Goal: Information Seeking & Learning: Learn about a topic

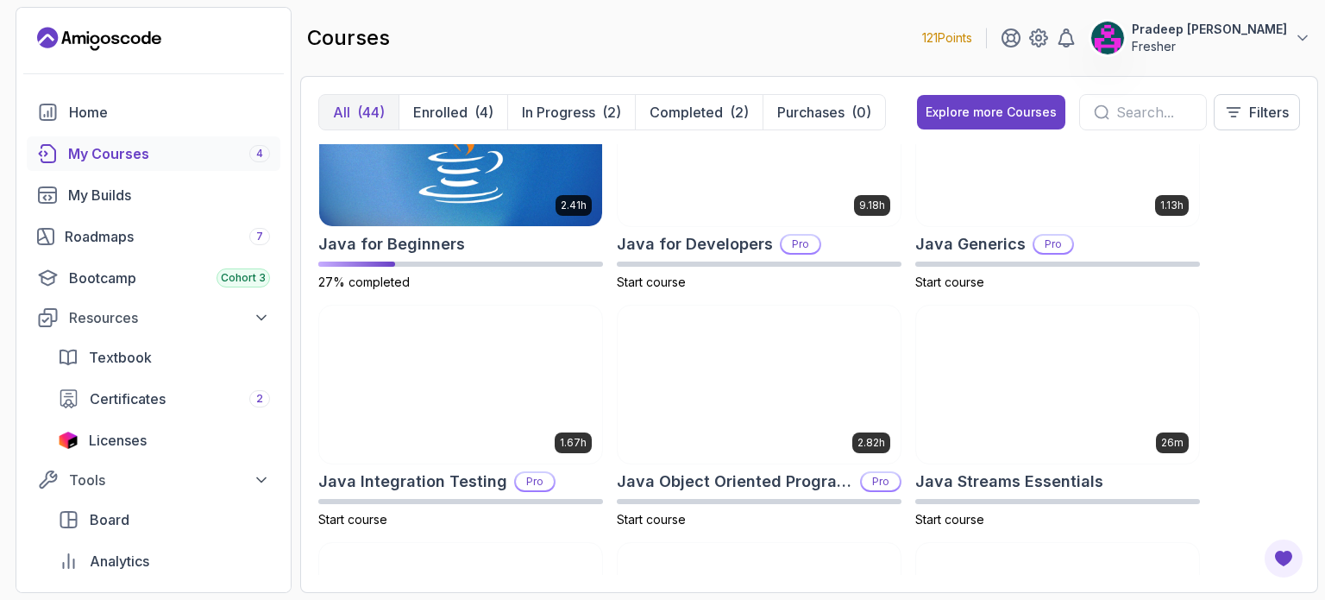
scroll to position [1267, 0]
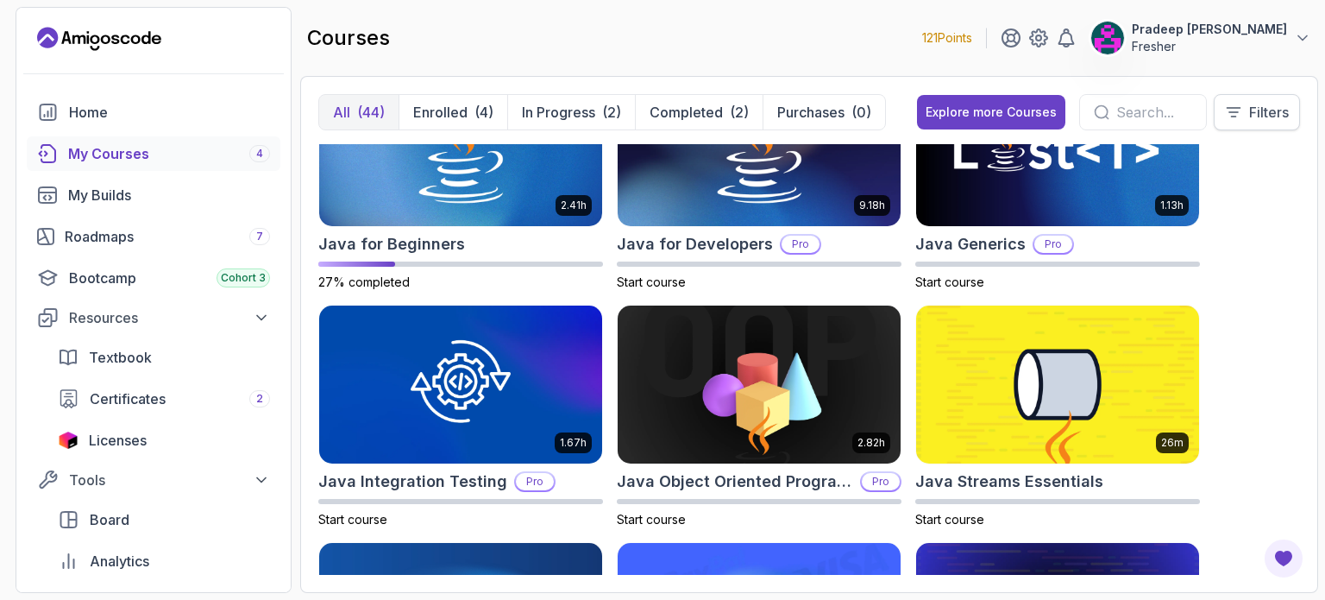
click at [1242, 99] on button "Filters" at bounding box center [1257, 112] width 86 height 36
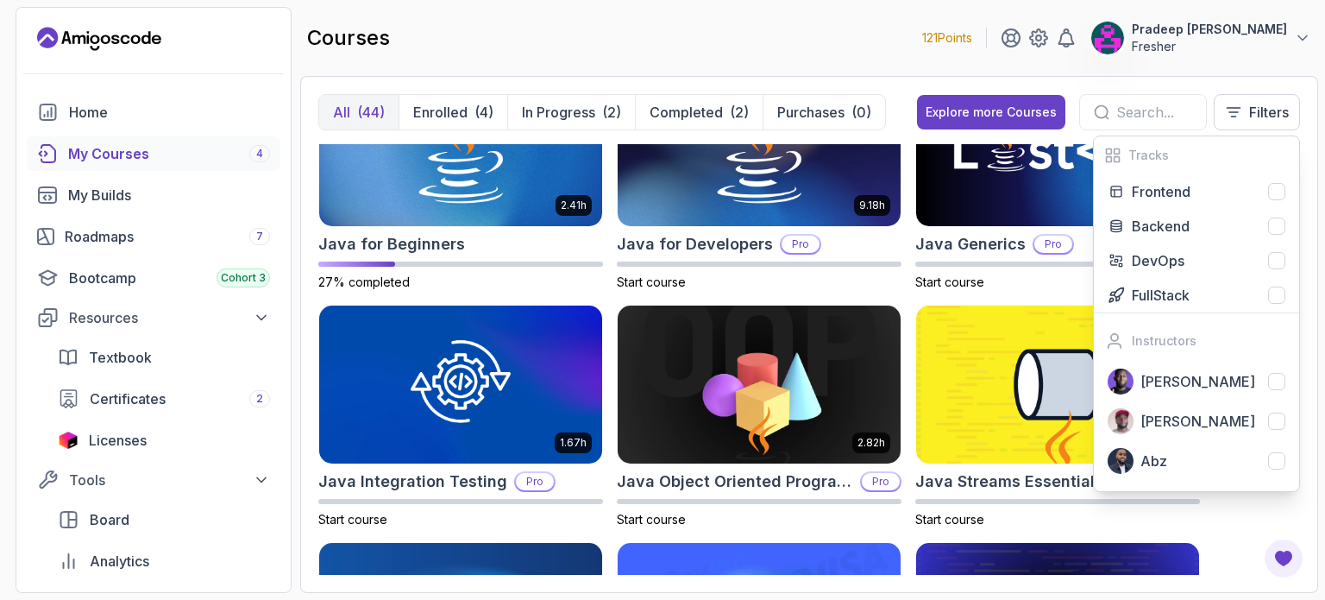
click at [1048, 76] on div "All (44) Enrolled (4) In Progress (2) Completed (2) Purchases (0) Explore more …" at bounding box center [809, 334] width 1018 height 517
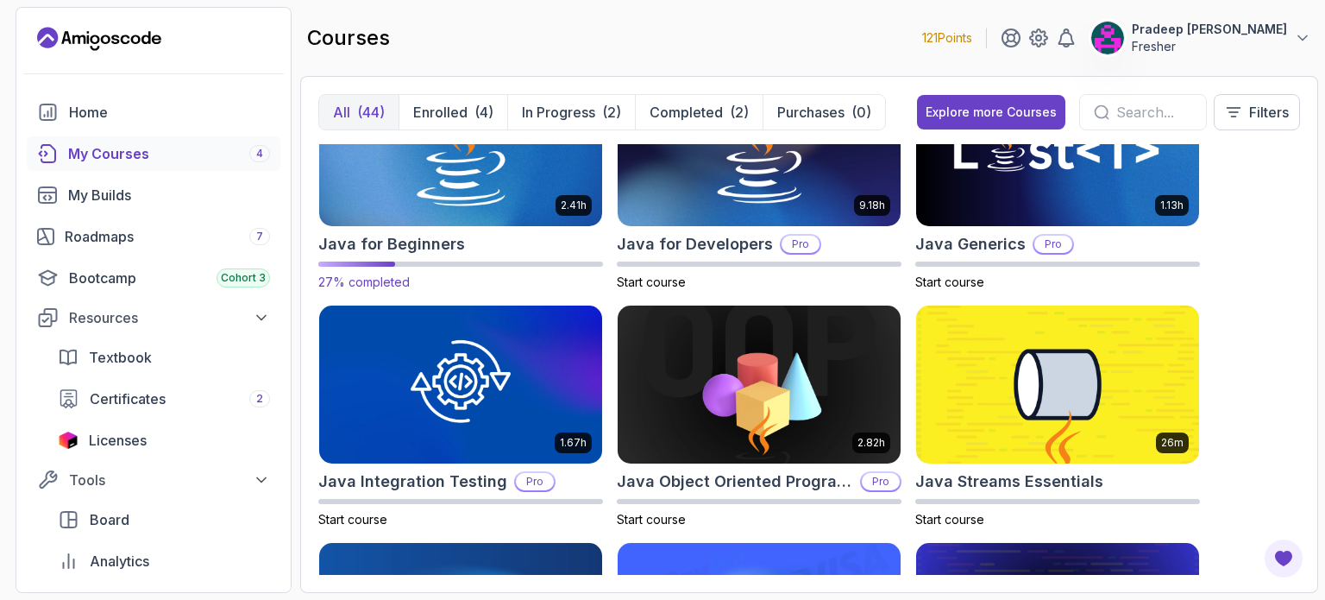
click at [481, 203] on img at bounding box center [460, 147] width 297 height 167
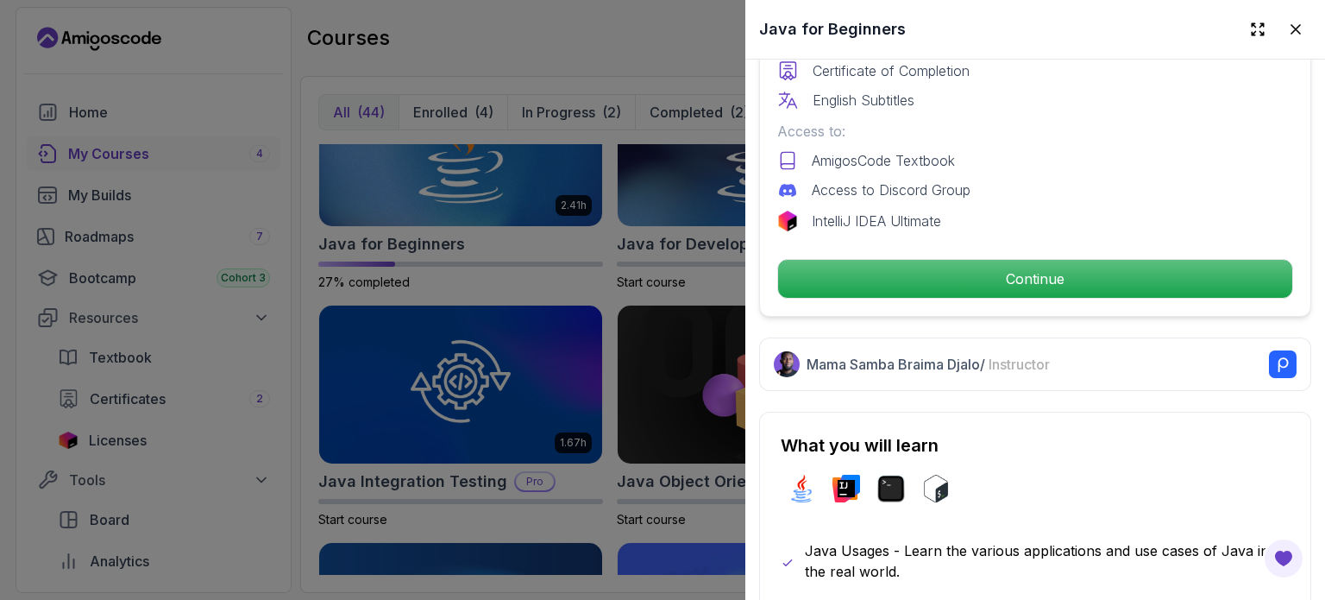
scroll to position [557, 0]
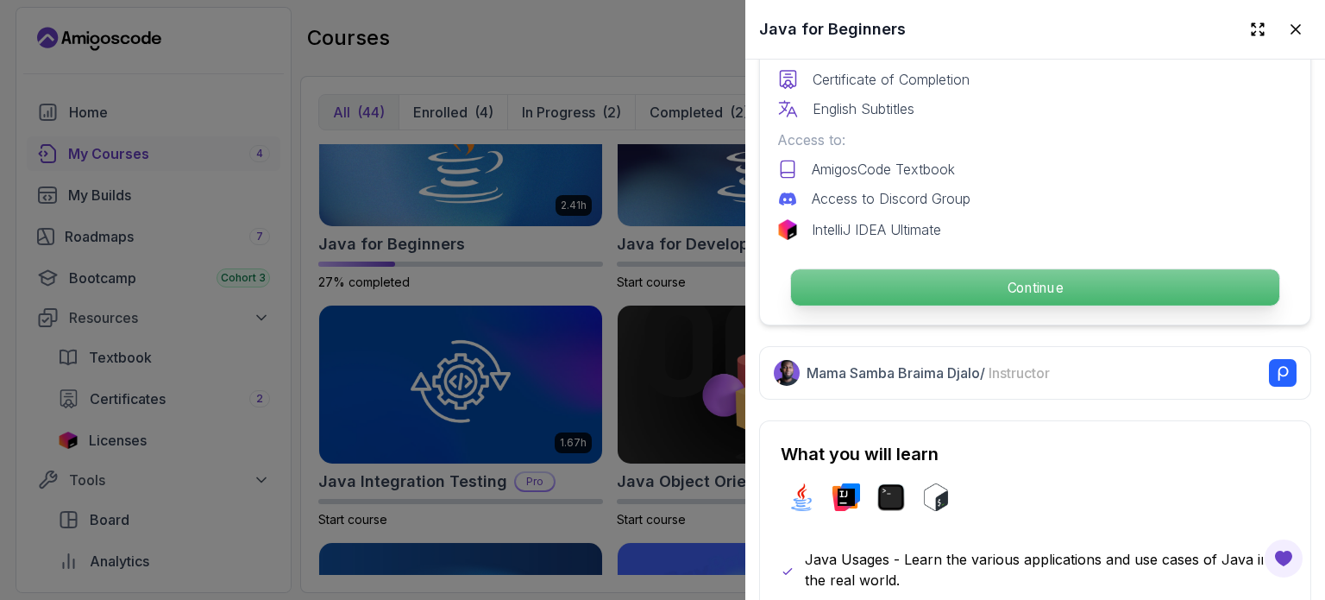
click at [1009, 283] on p "Continue" at bounding box center [1035, 287] width 488 height 36
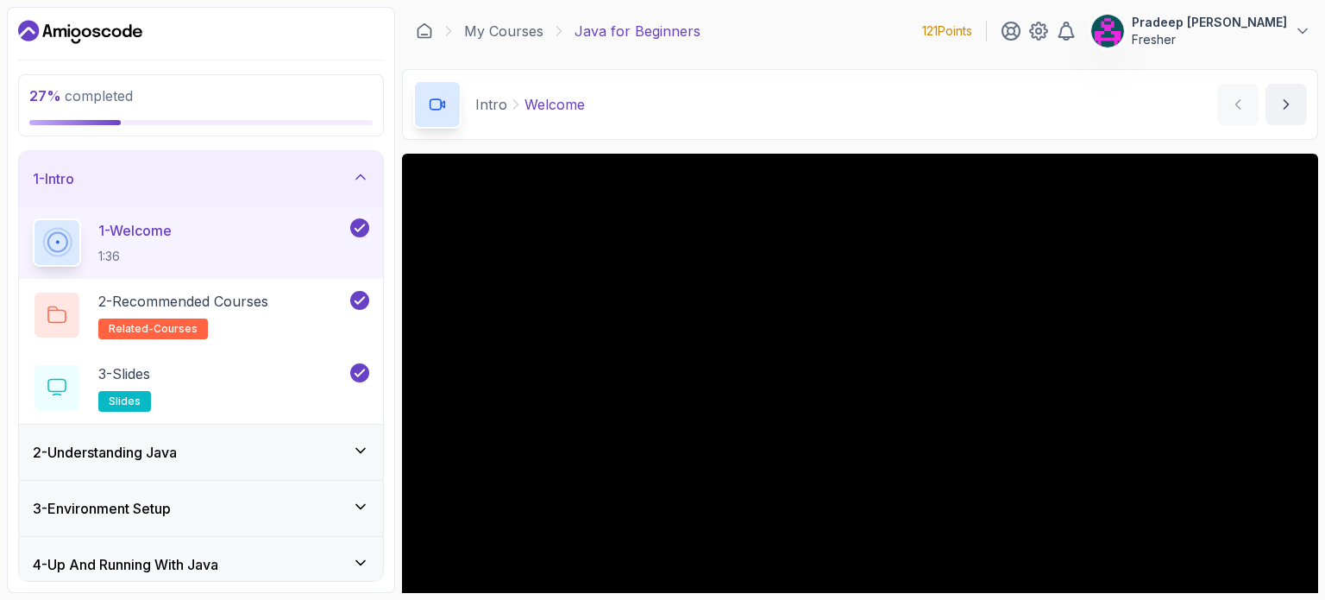
click at [290, 493] on div "3 - Environment Setup" at bounding box center [201, 508] width 364 height 55
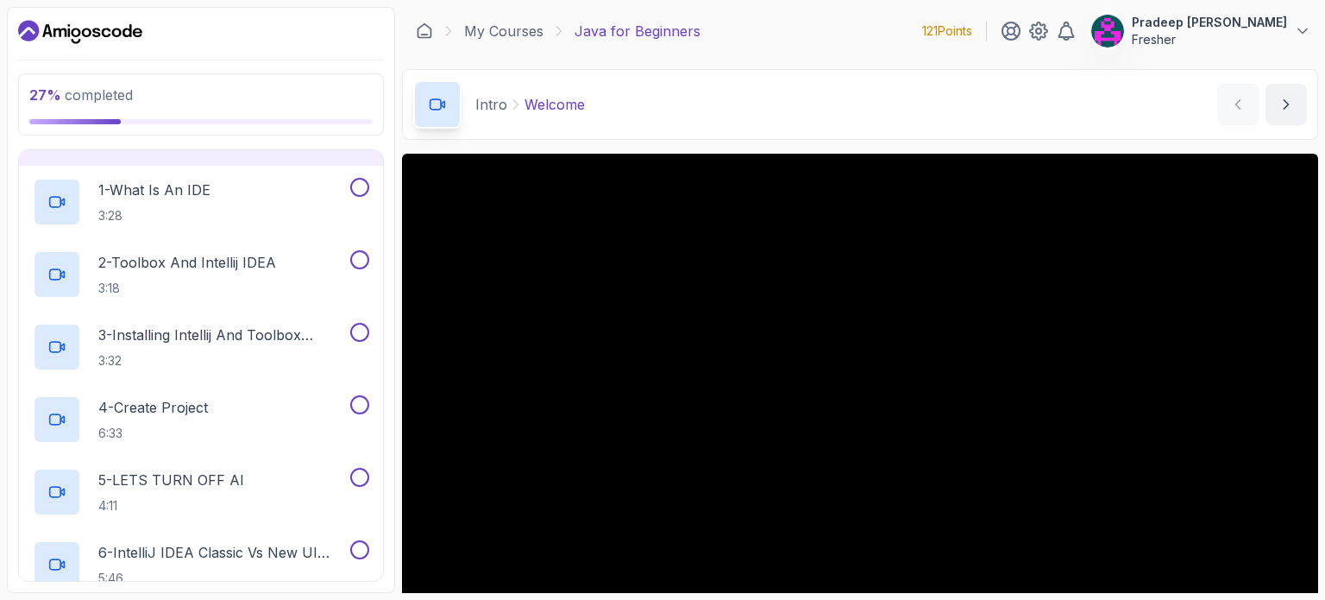
scroll to position [126, 0]
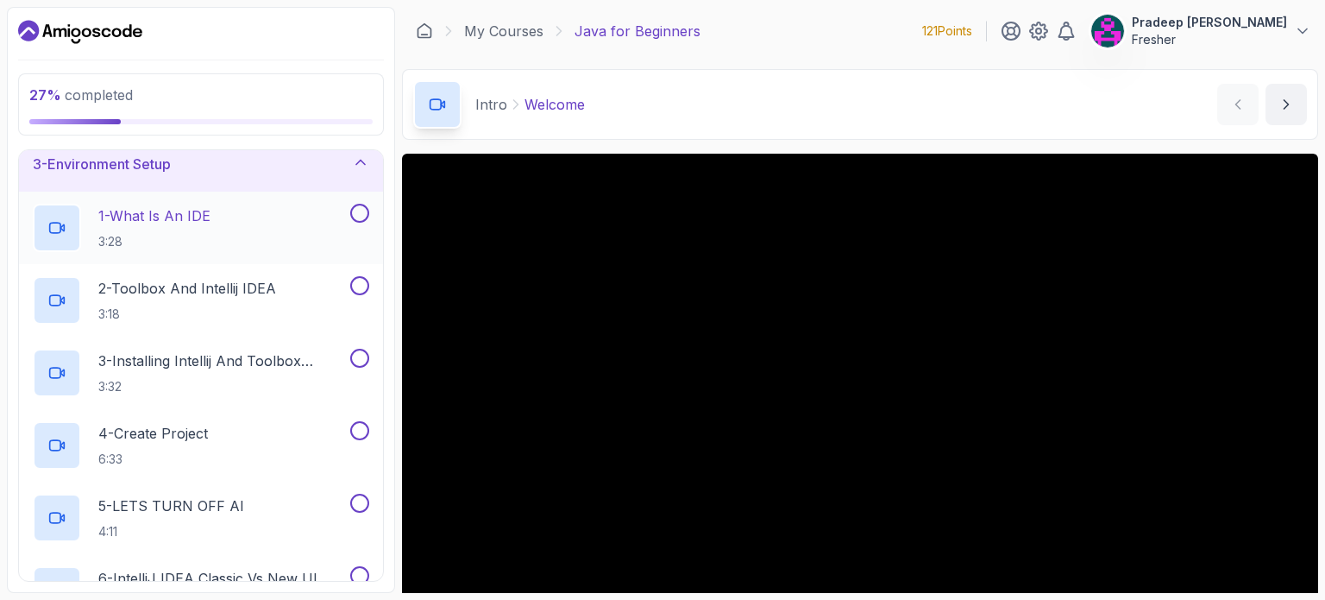
click at [357, 213] on button at bounding box center [359, 213] width 19 height 19
click at [264, 292] on p "2 - Toolbox And Intellij IDEA" at bounding box center [187, 288] width 178 height 21
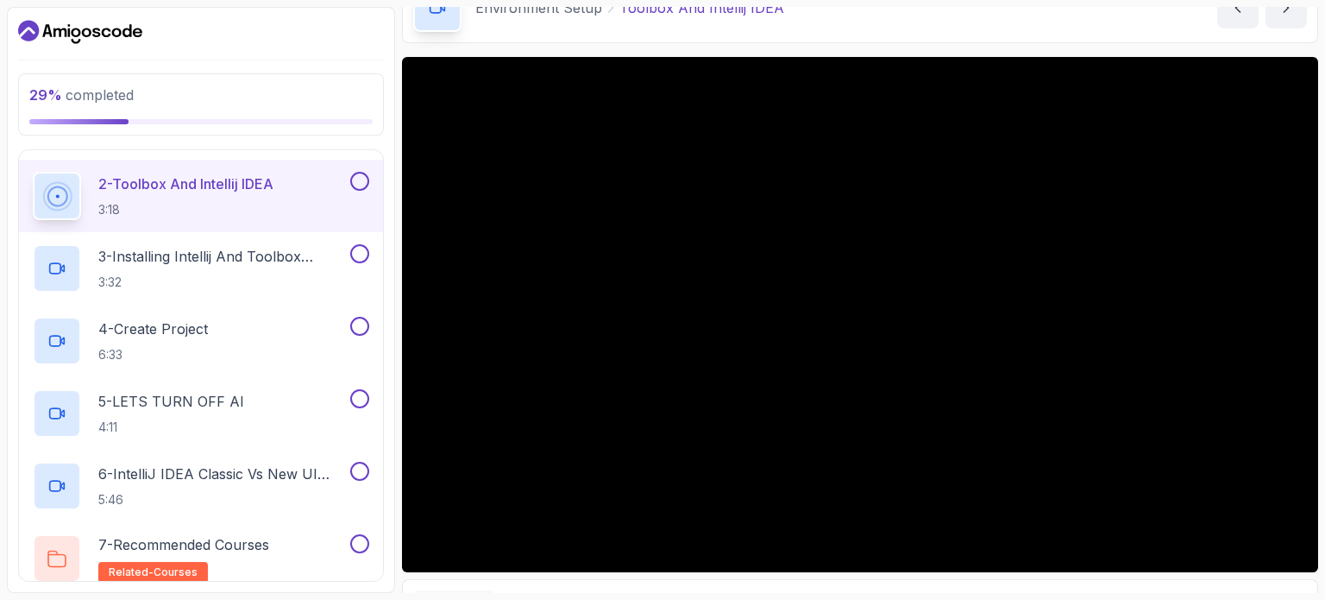
scroll to position [97, 0]
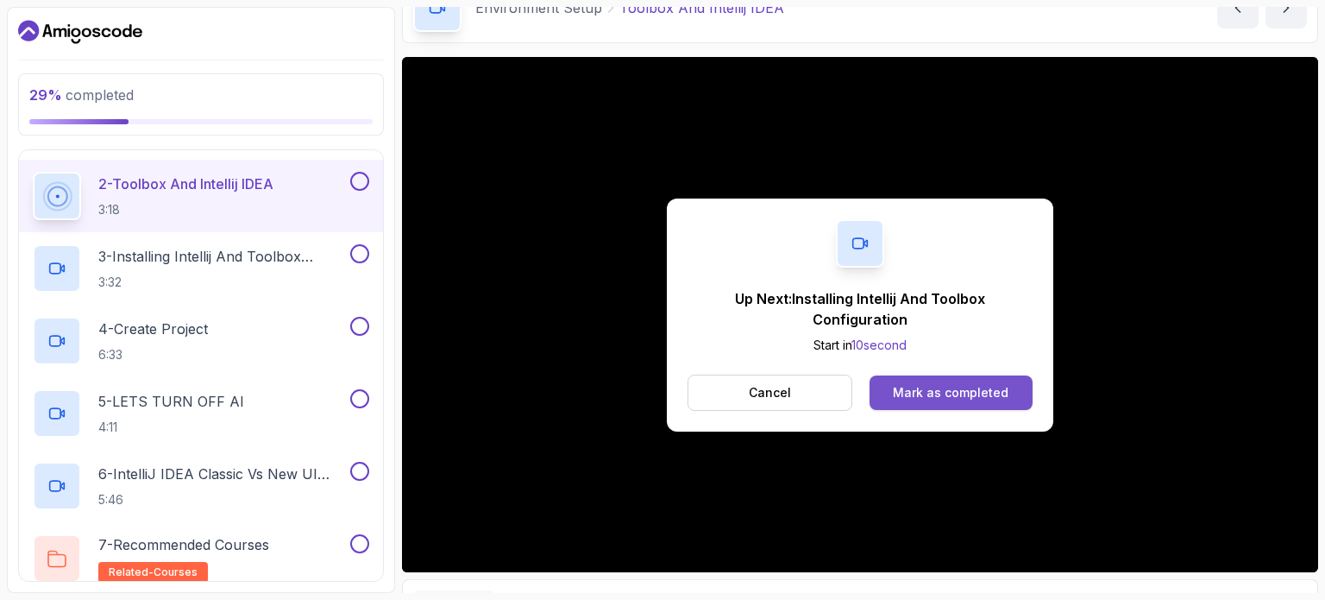
click at [962, 398] on div "Mark as completed" at bounding box center [951, 392] width 116 height 17
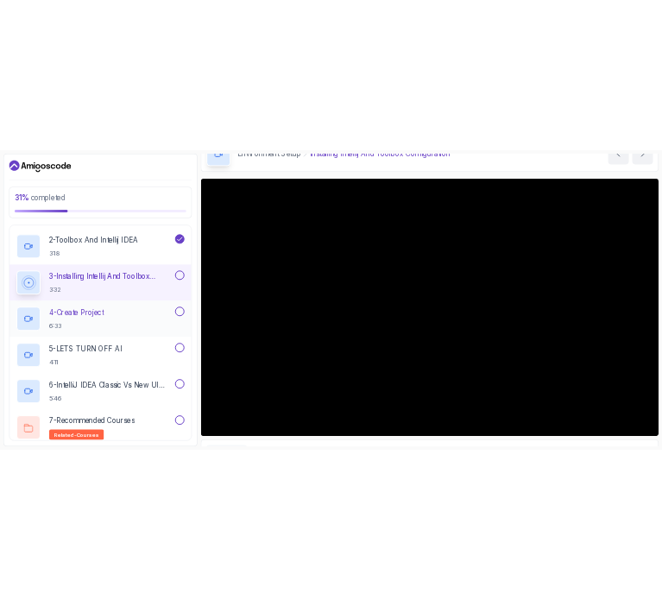
scroll to position [235, 0]
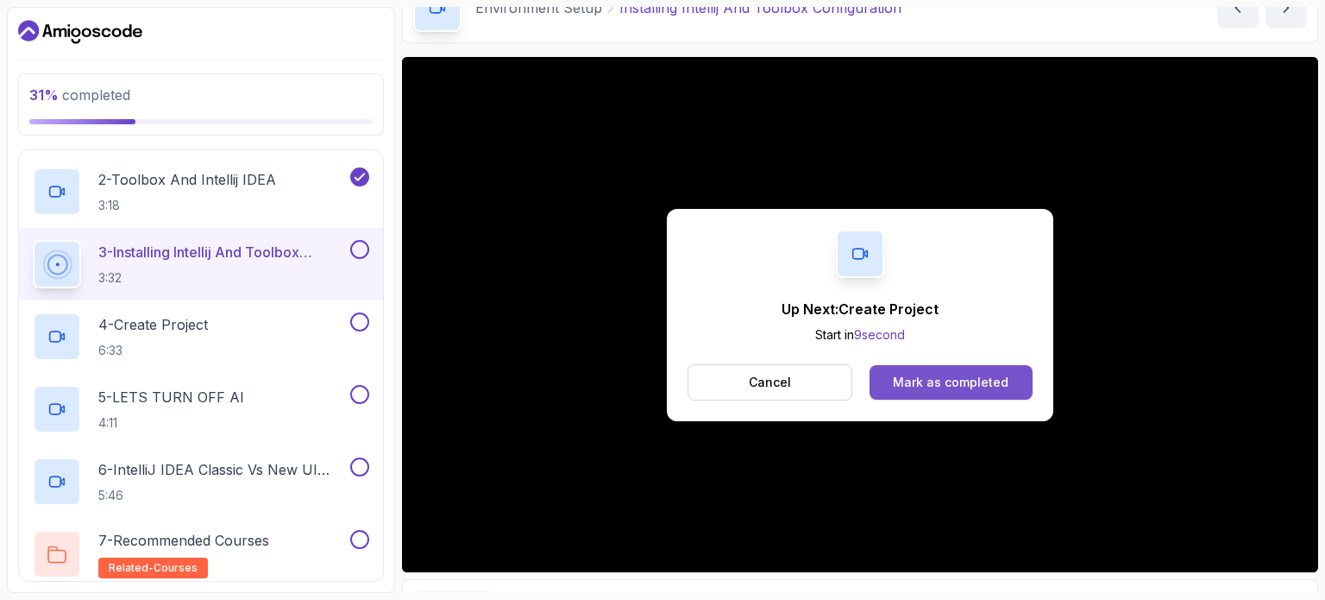
click at [903, 377] on div "Mark as completed" at bounding box center [951, 382] width 116 height 17
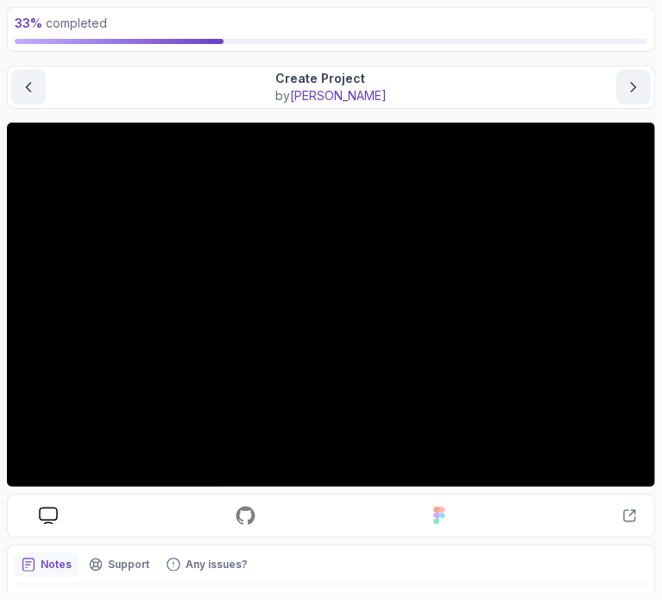
scroll to position [90, 0]
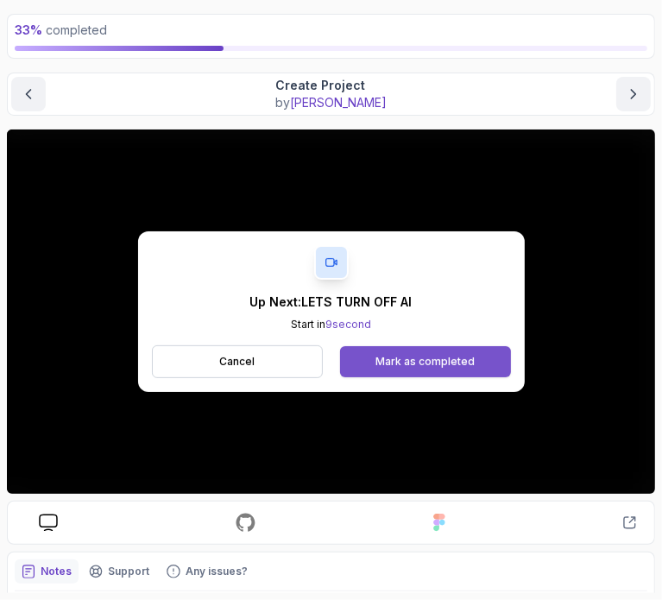
click at [411, 361] on div "Mark as completed" at bounding box center [424, 362] width 99 height 14
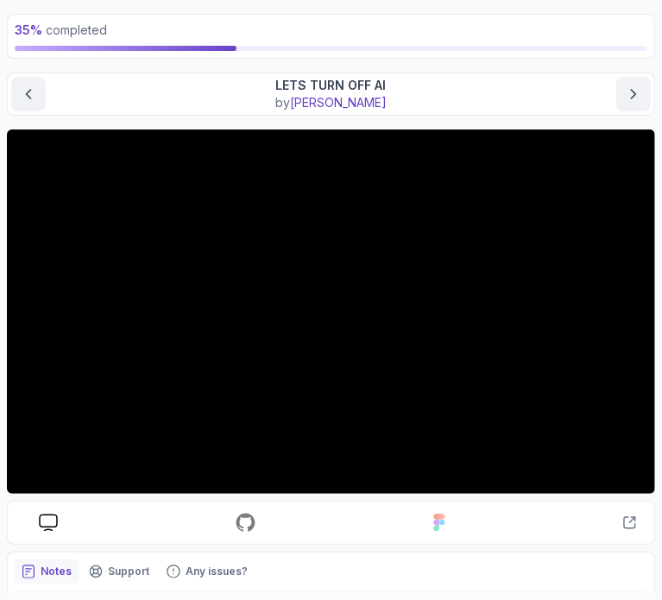
scroll to position [179, 0]
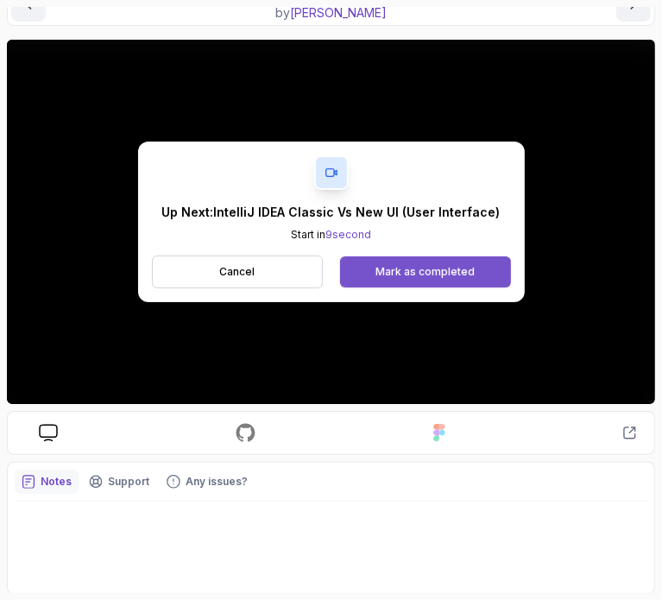
click at [435, 277] on div "Mark as completed" at bounding box center [424, 272] width 99 height 14
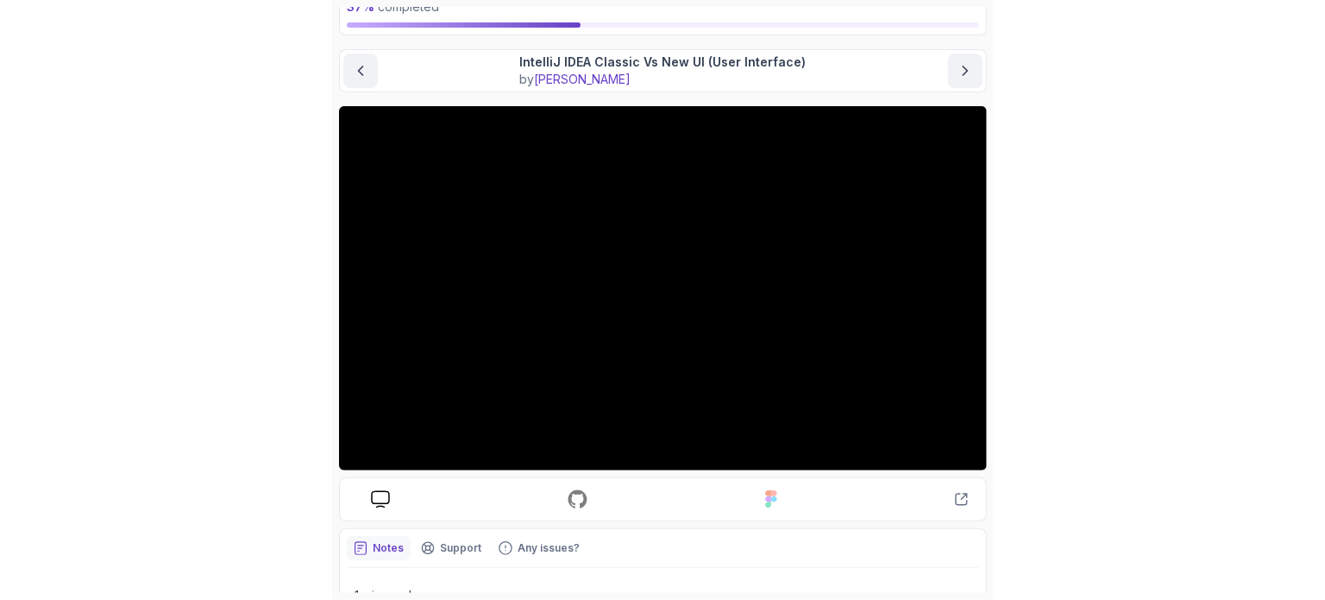
scroll to position [110, 0]
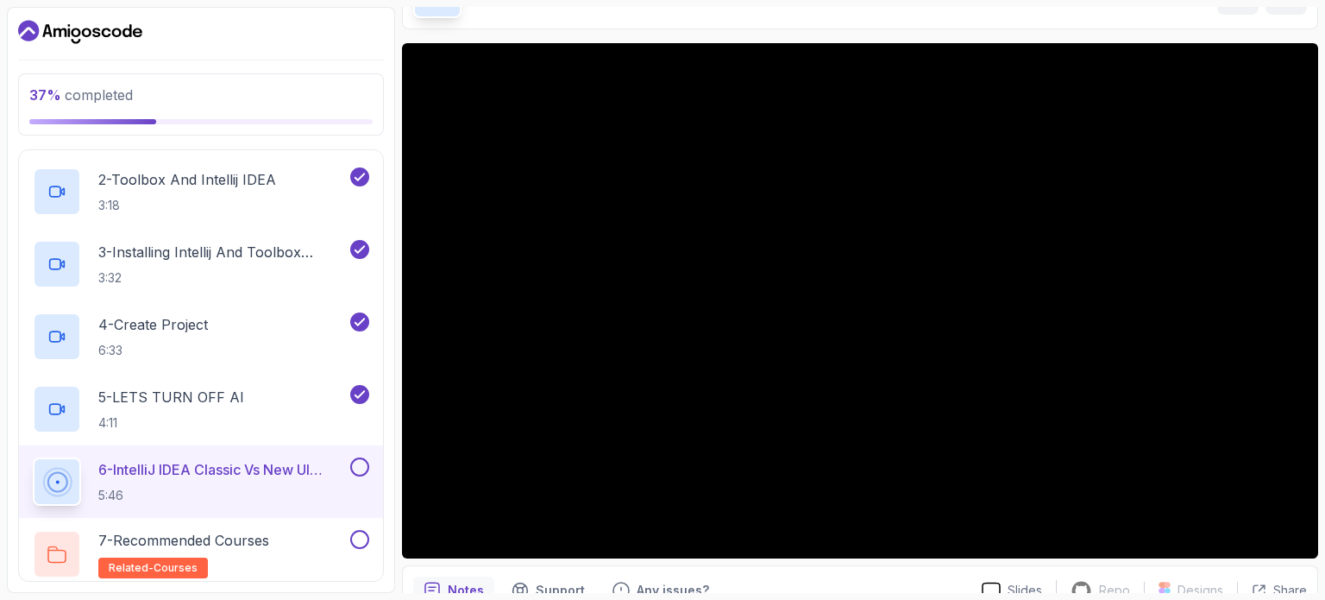
click at [362, 465] on button at bounding box center [359, 466] width 19 height 19
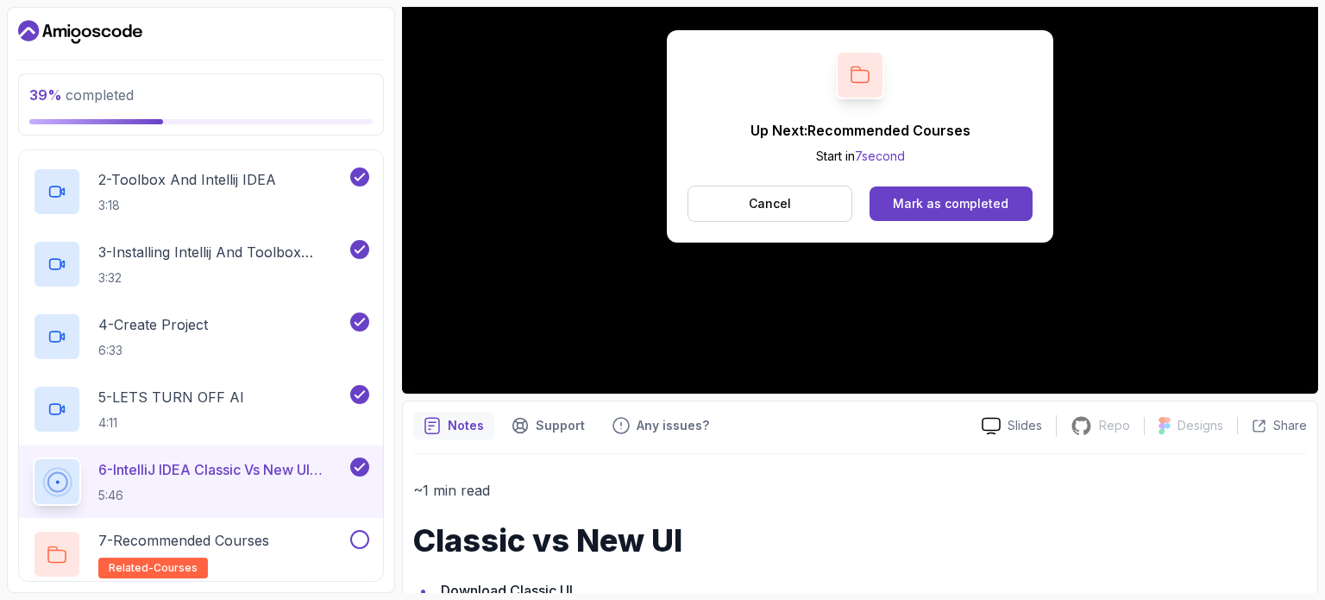
scroll to position [273, 0]
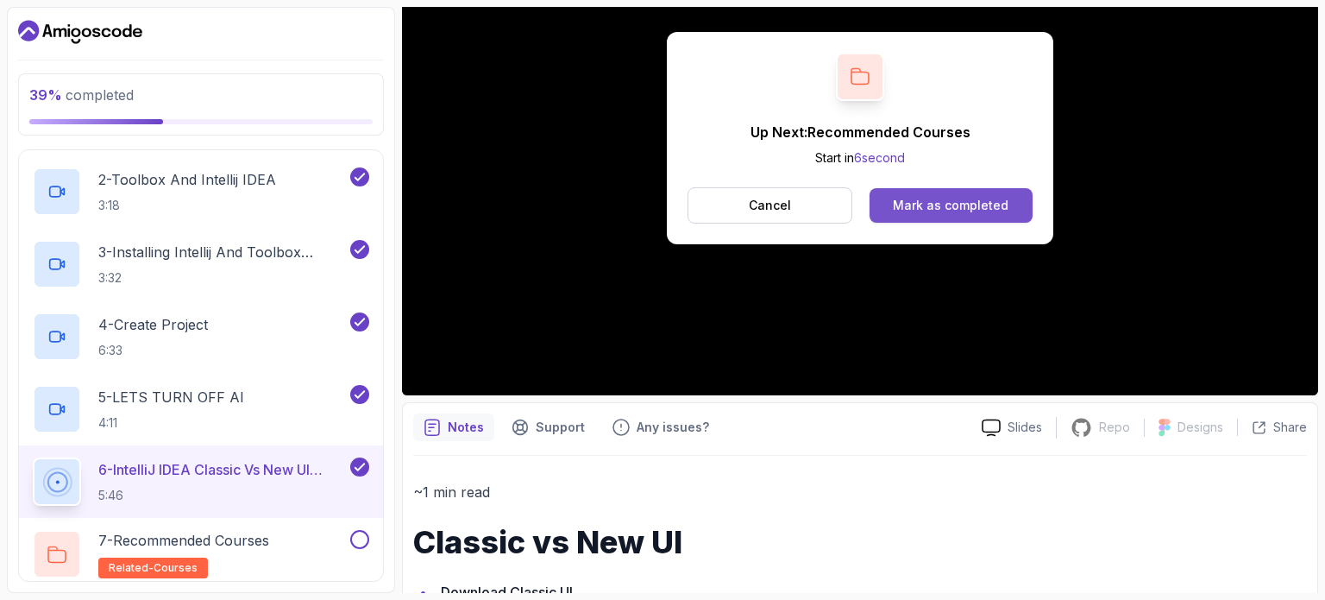
click at [942, 197] on div "Mark as completed" at bounding box center [951, 205] width 116 height 17
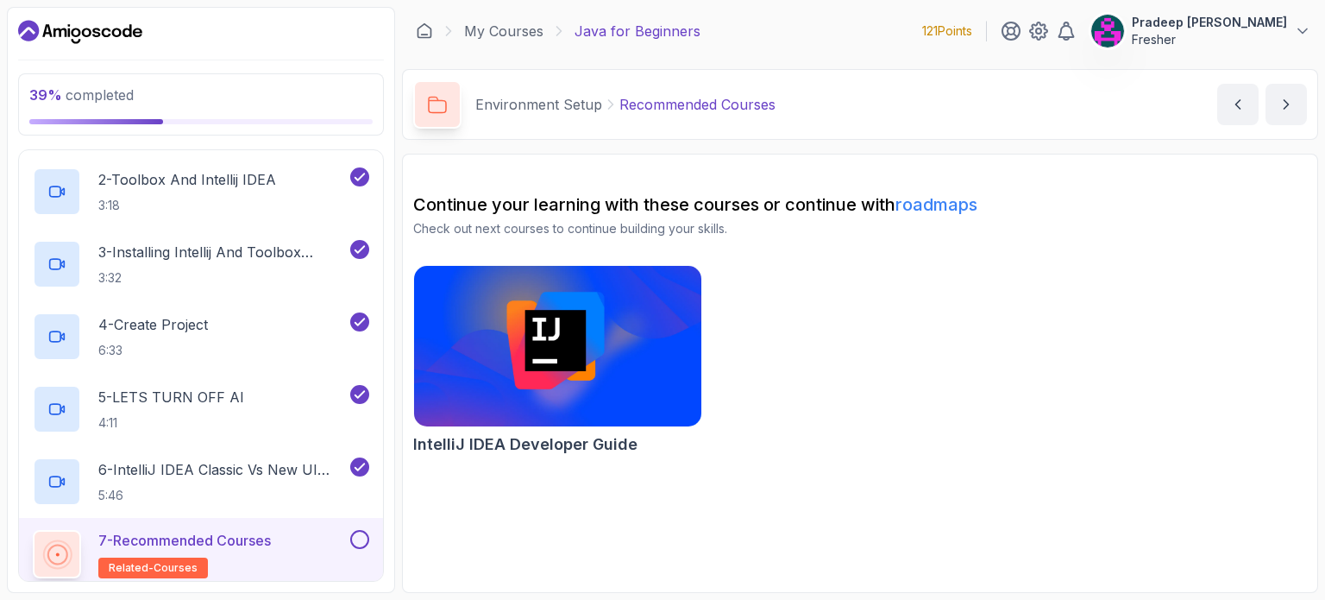
click at [359, 531] on button at bounding box center [359, 539] width 19 height 19
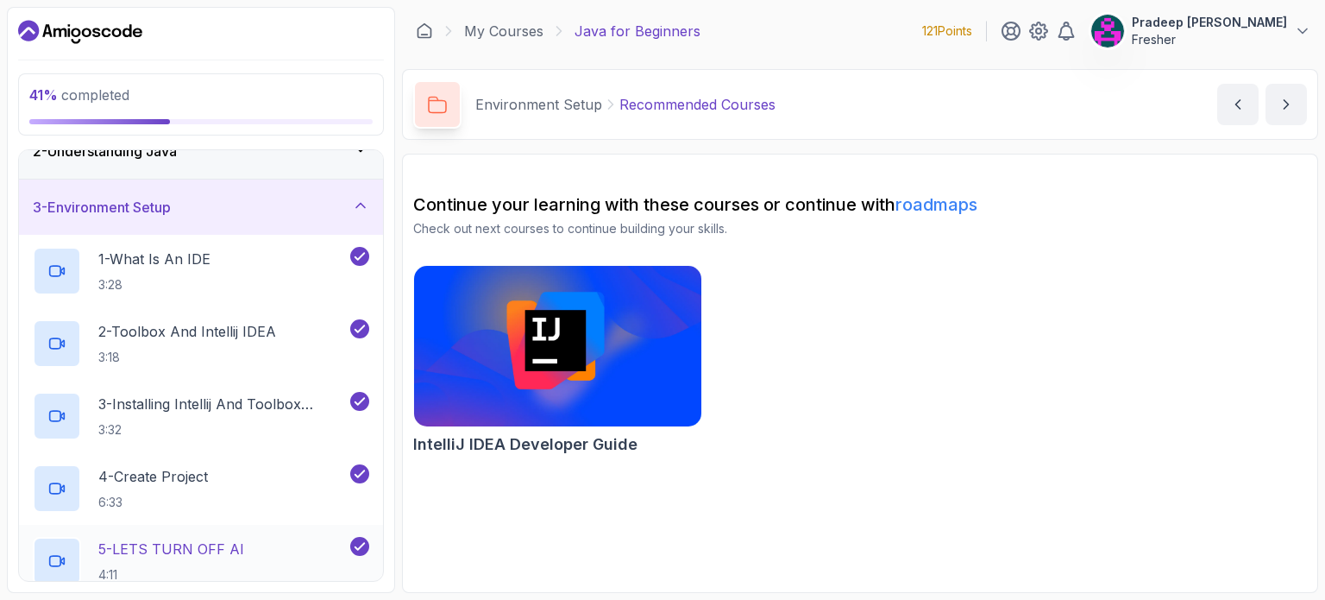
scroll to position [83, 0]
click at [302, 204] on div "3 - Environment Setup" at bounding box center [201, 207] width 336 height 21
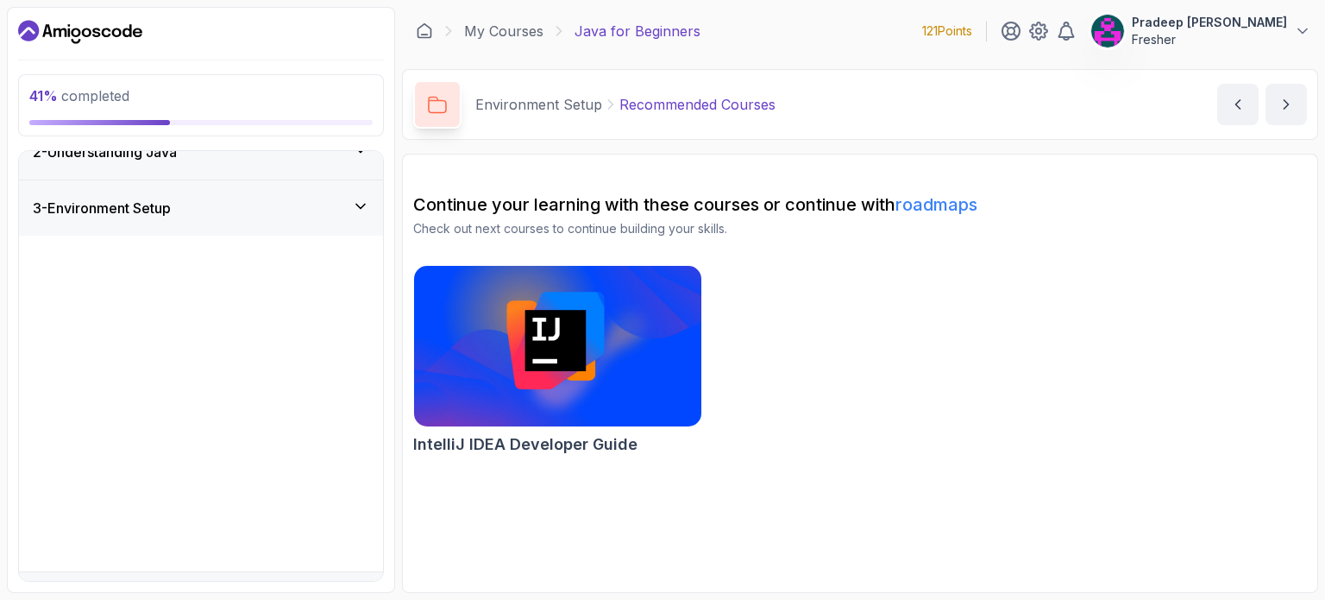
scroll to position [0, 0]
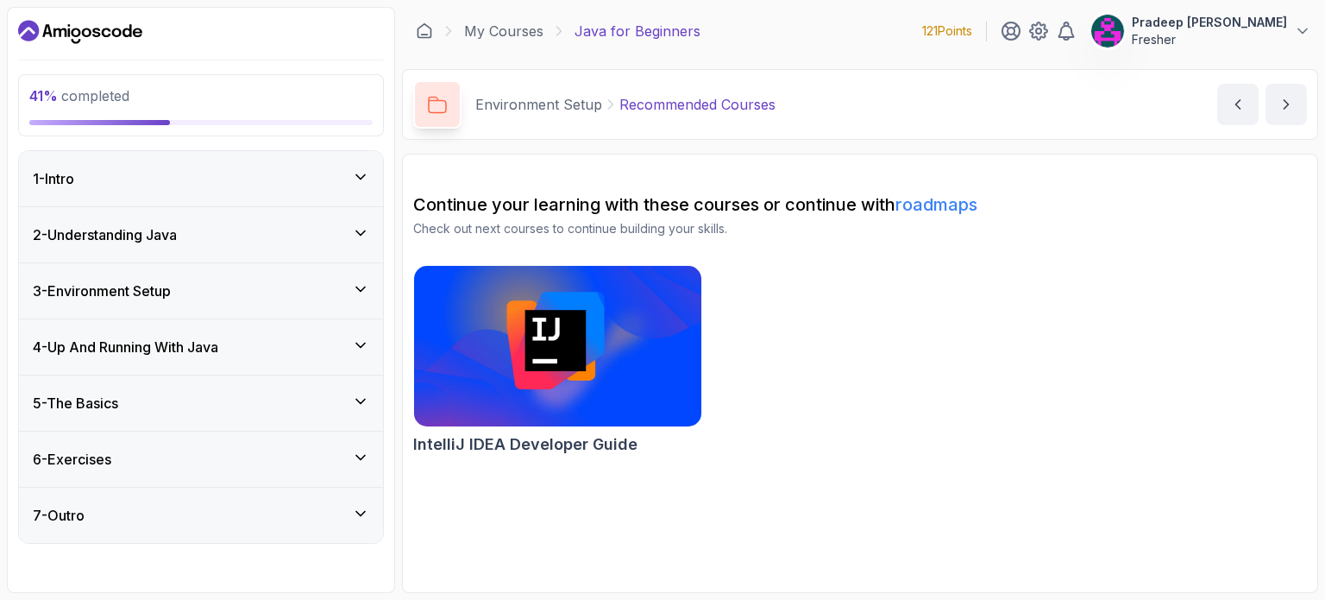
click at [302, 341] on div "4 - Up And Running With Java" at bounding box center [201, 346] width 336 height 21
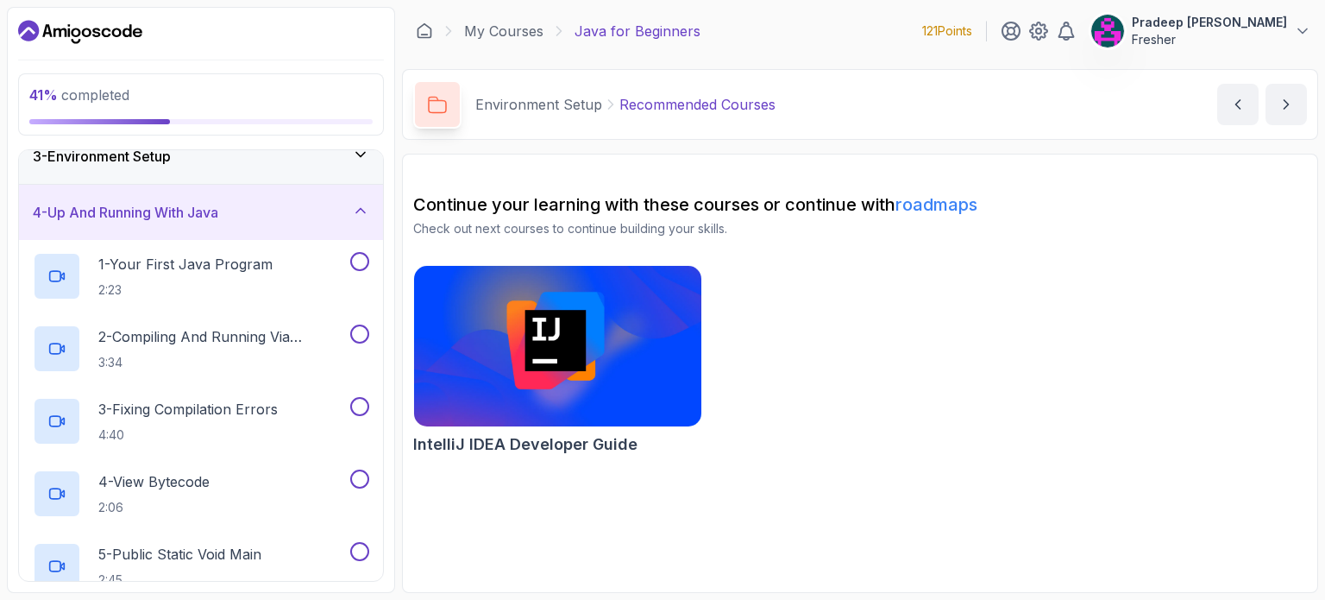
scroll to position [157, 0]
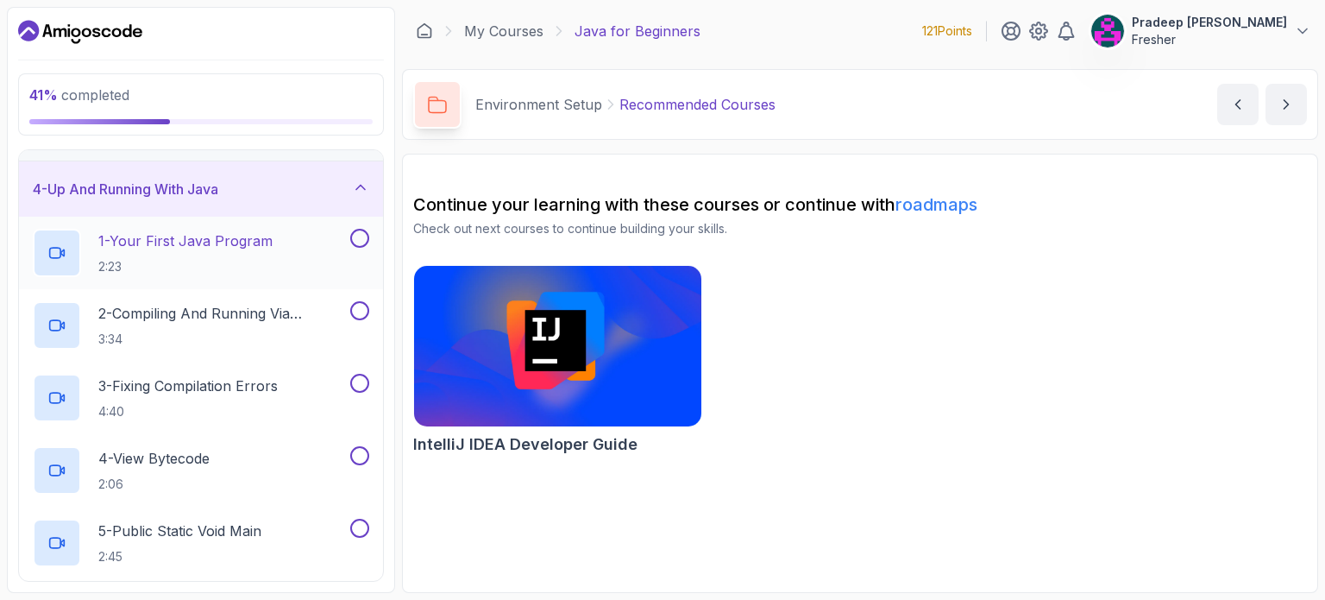
click at [245, 264] on p "2:23" at bounding box center [185, 266] width 174 height 17
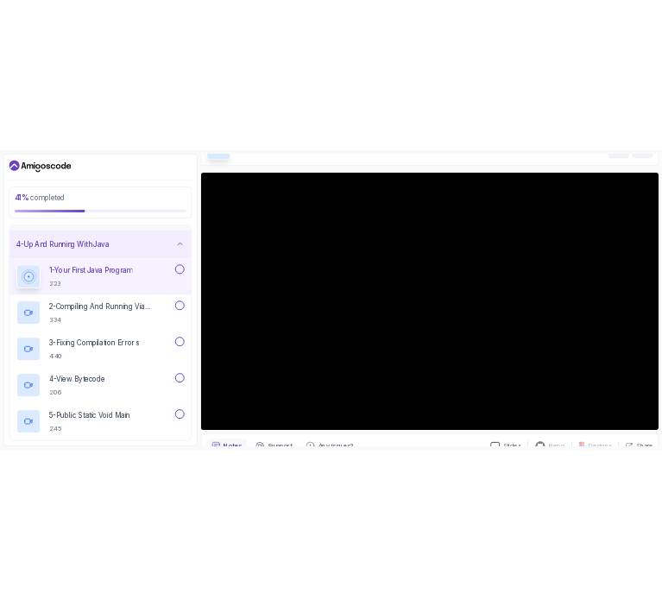
scroll to position [110, 0]
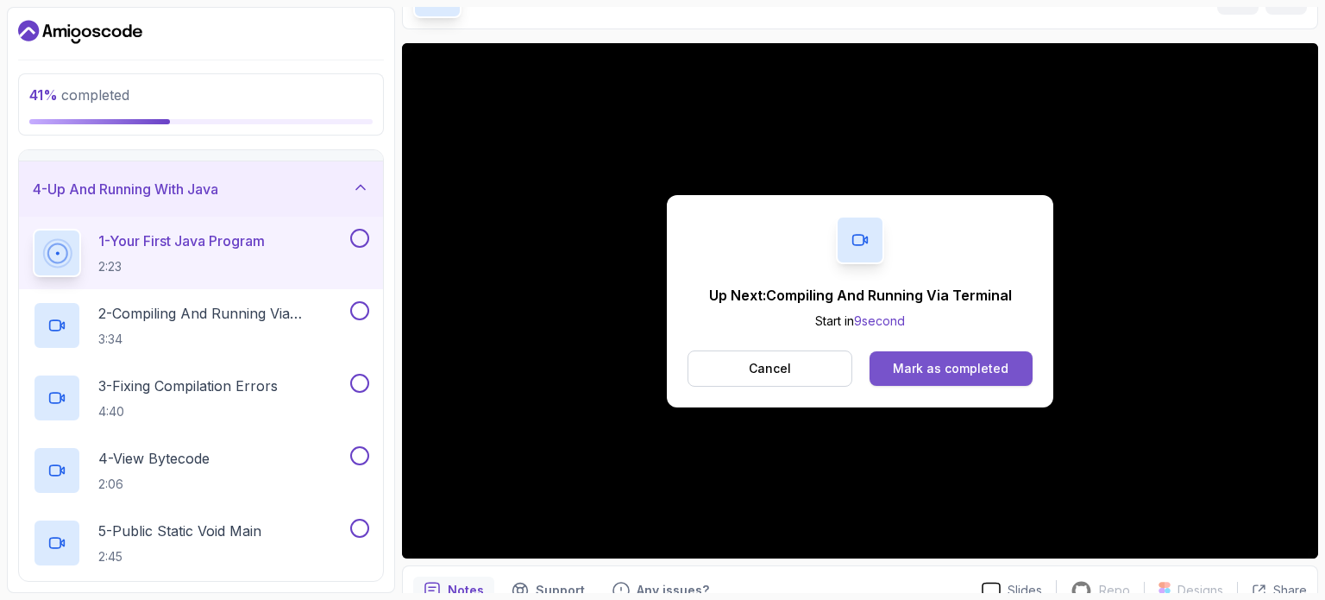
click at [962, 361] on div "Mark as completed" at bounding box center [951, 368] width 116 height 17
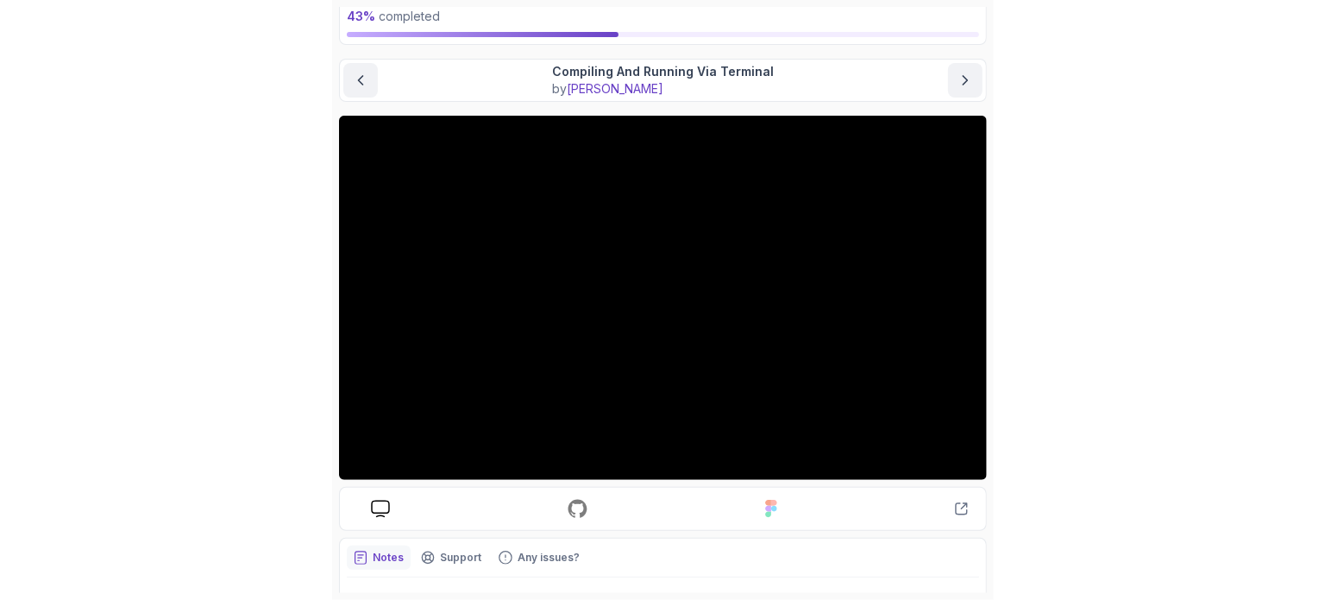
scroll to position [104, 0]
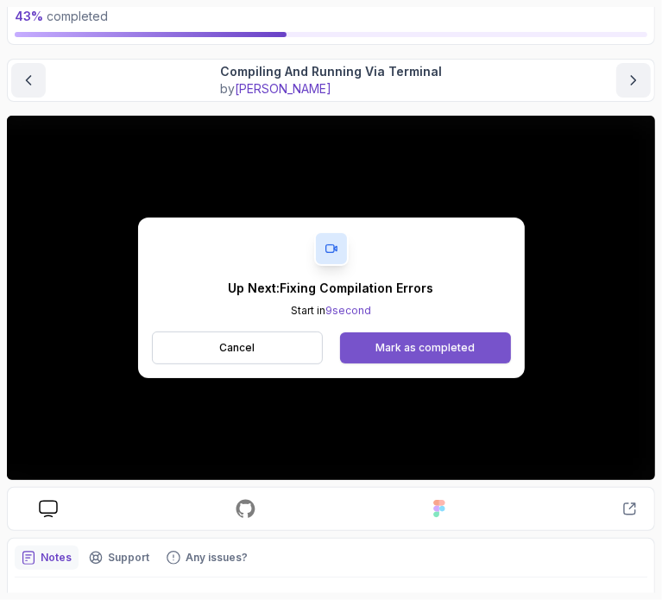
click at [411, 355] on button "Mark as completed" at bounding box center [425, 347] width 170 height 31
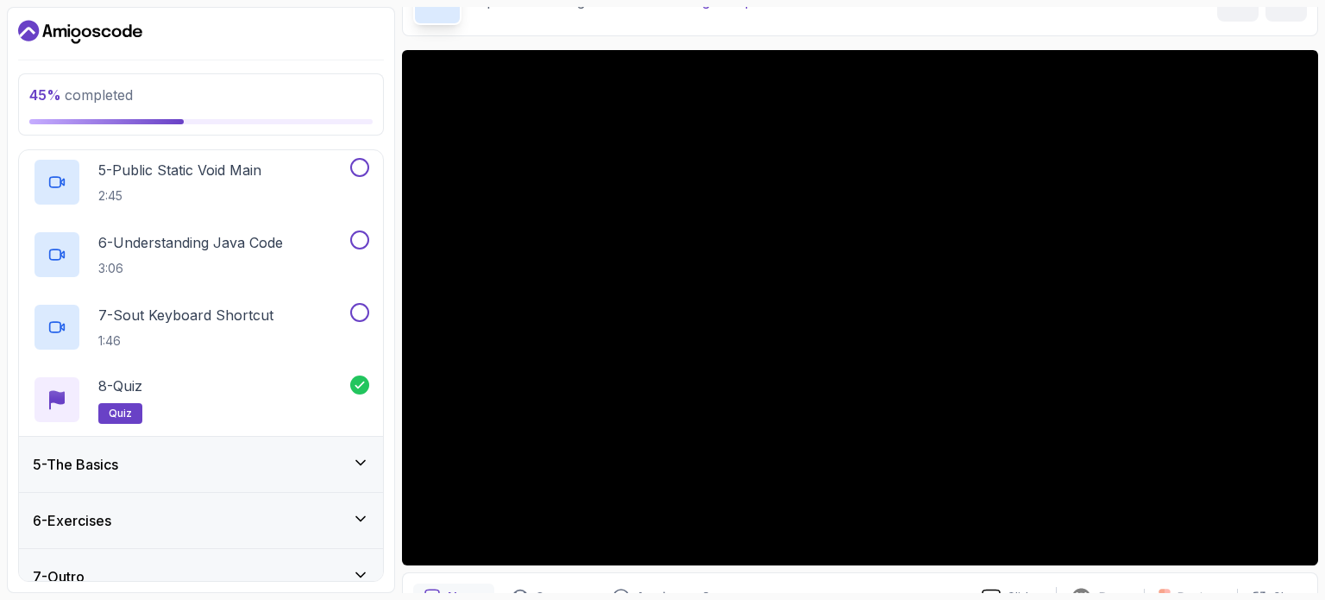
scroll to position [538, 0]
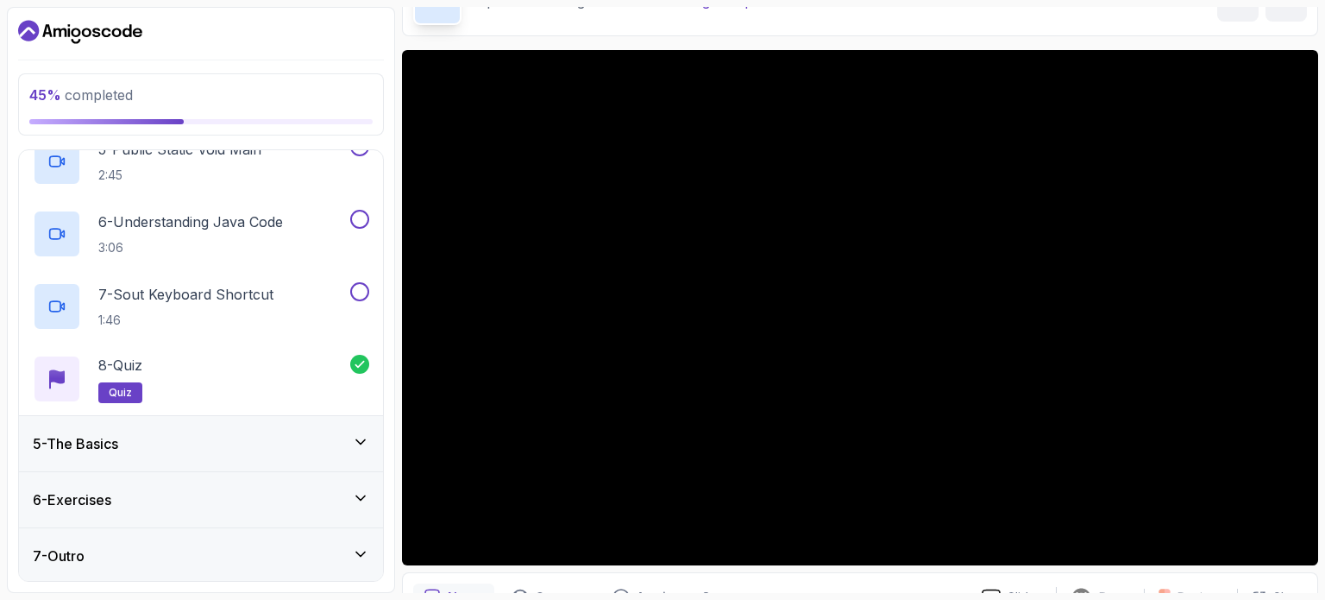
click at [264, 499] on div "6 - Exercises" at bounding box center [201, 499] width 336 height 21
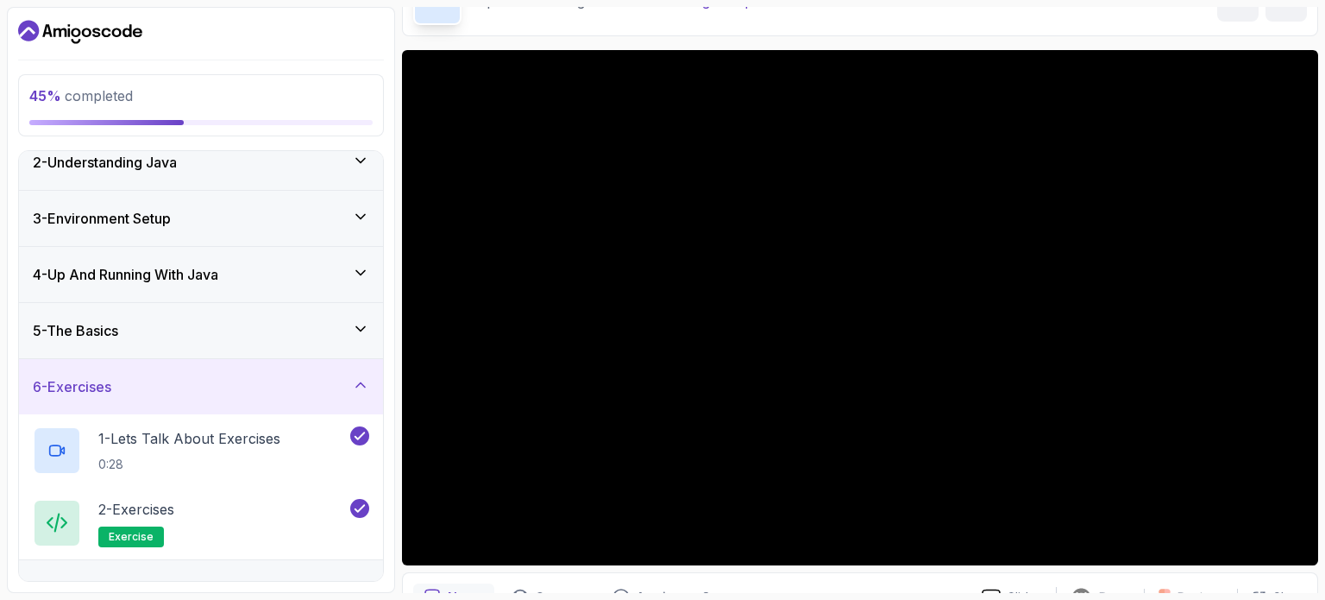
scroll to position [104, 0]
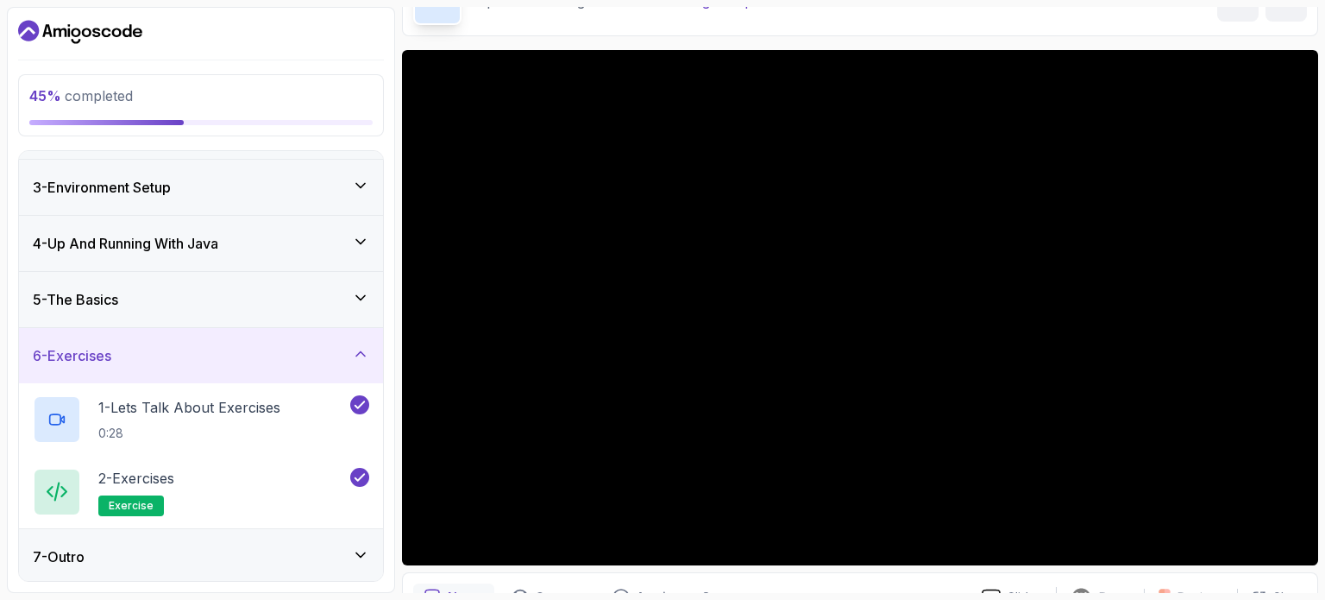
click at [264, 499] on div "2 - Exercises exercise" at bounding box center [190, 492] width 314 height 48
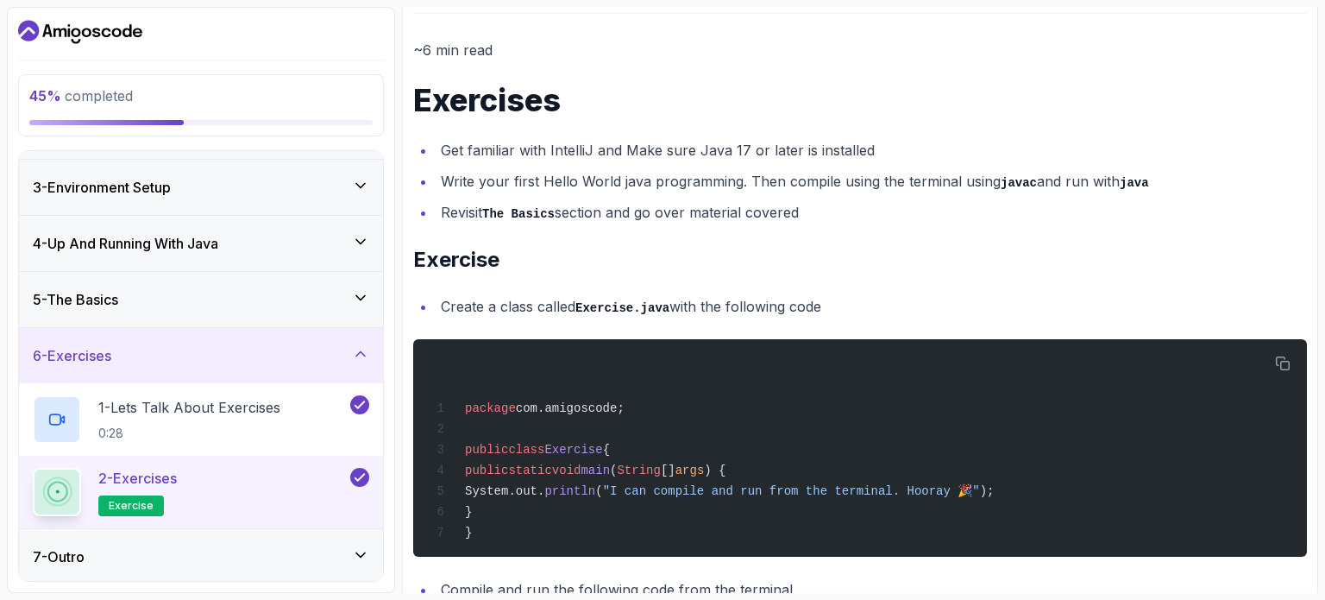
scroll to position [192, 0]
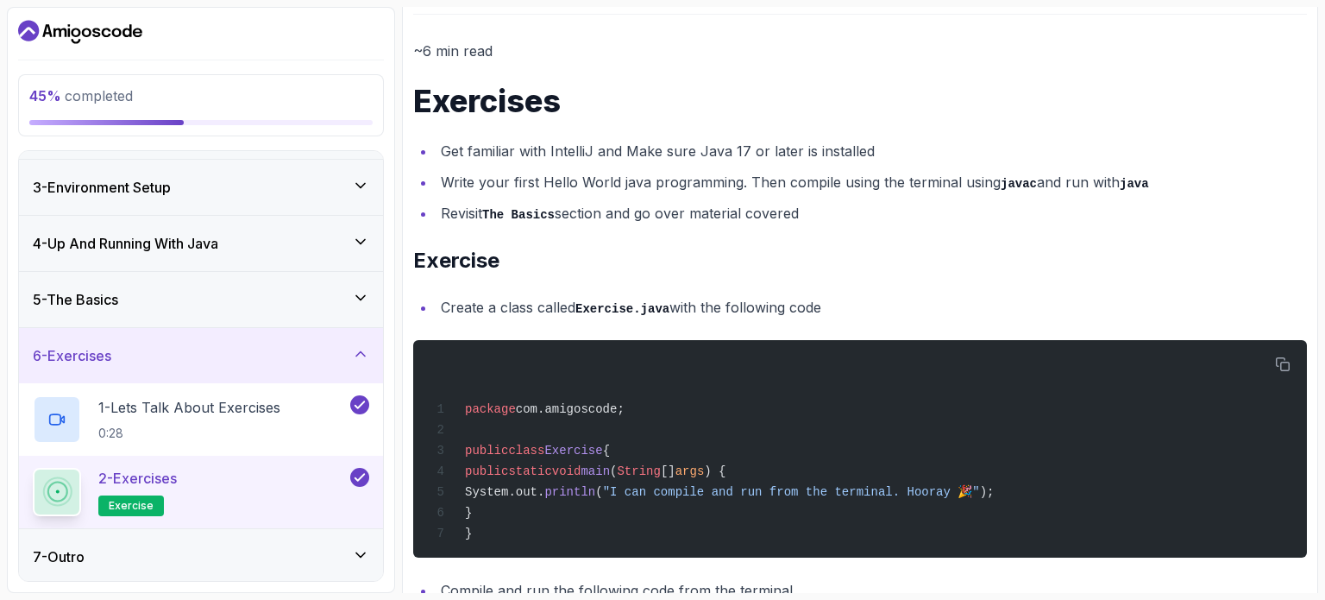
click at [254, 304] on div "5 - The Basics" at bounding box center [201, 299] width 336 height 21
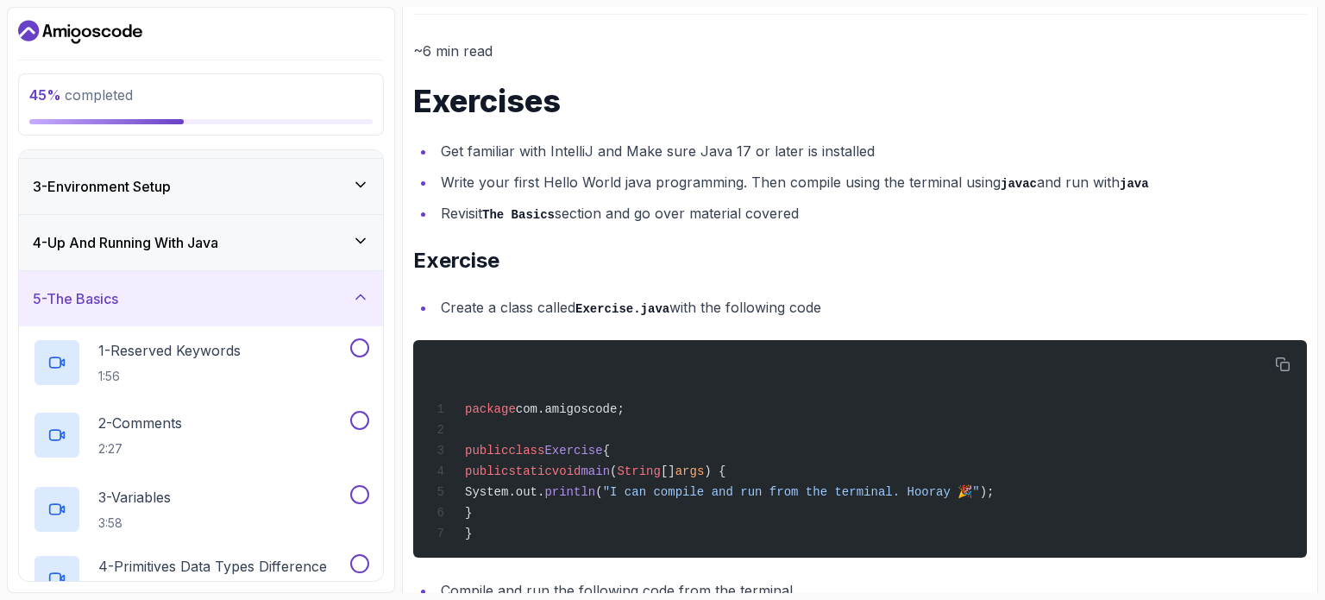
scroll to position [0, 0]
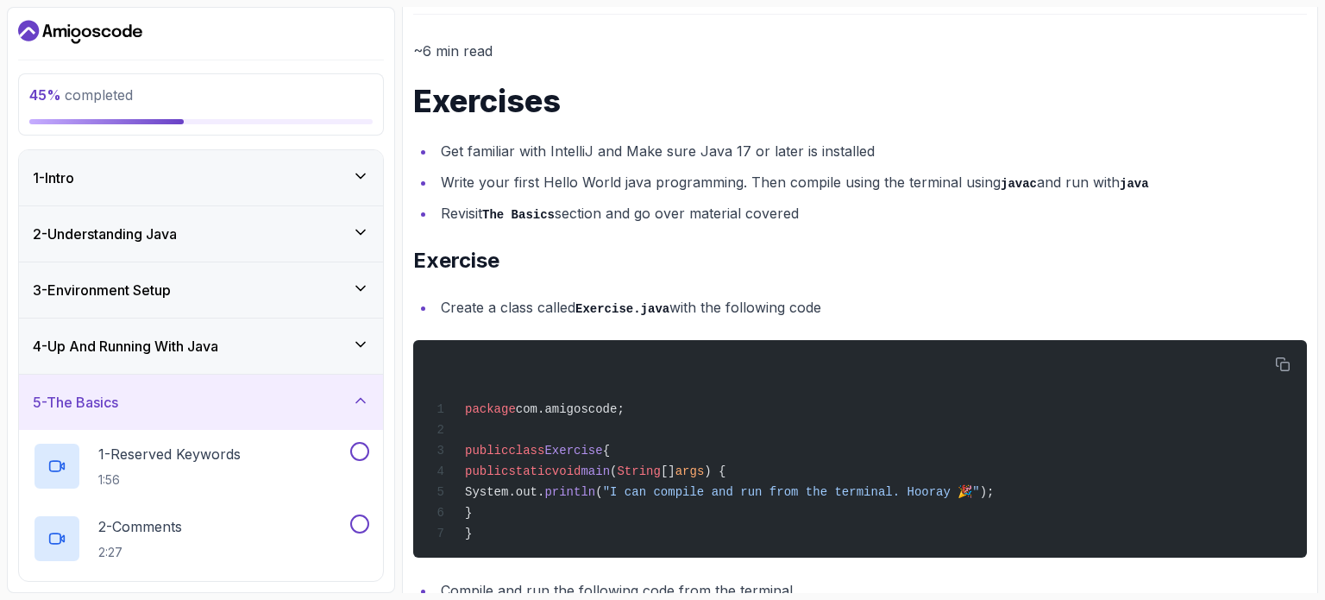
click at [250, 330] on div "4 - Up And Running With Java" at bounding box center [201, 345] width 364 height 55
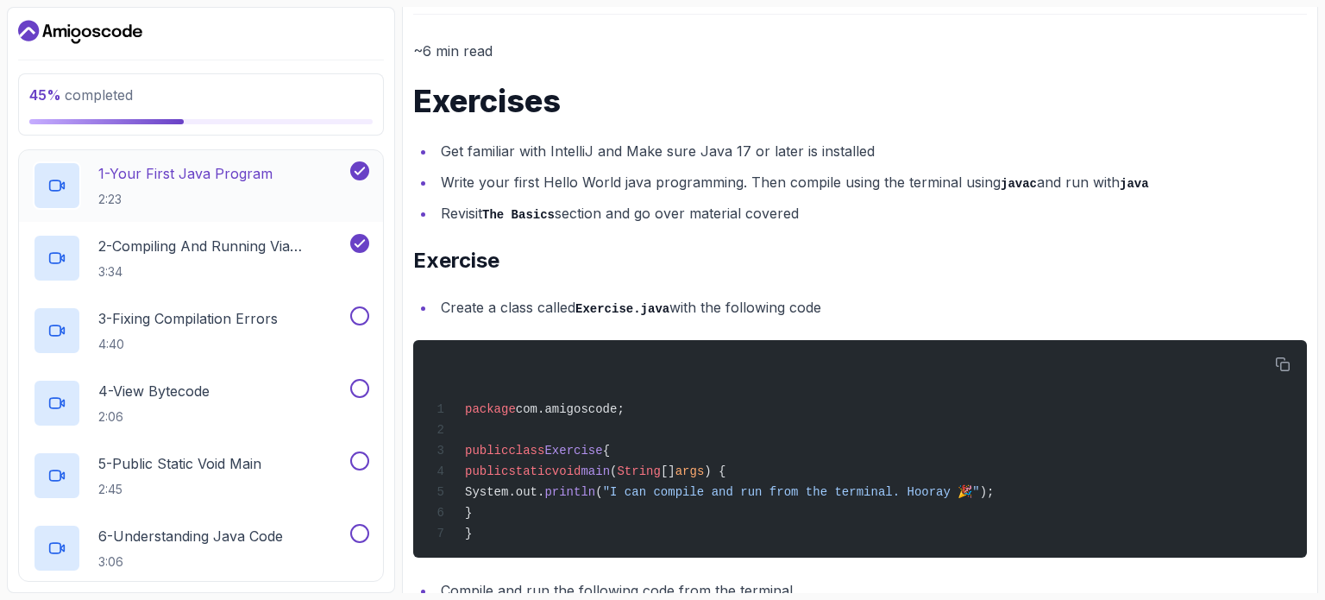
scroll to position [223, 0]
click at [251, 335] on h2 "3 - Fixing Compilation Errors 4:40" at bounding box center [187, 332] width 179 height 45
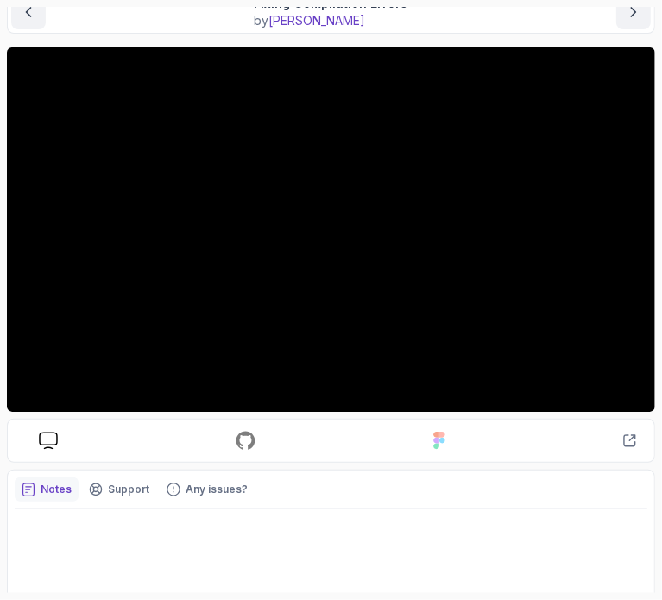
scroll to position [179, 0]
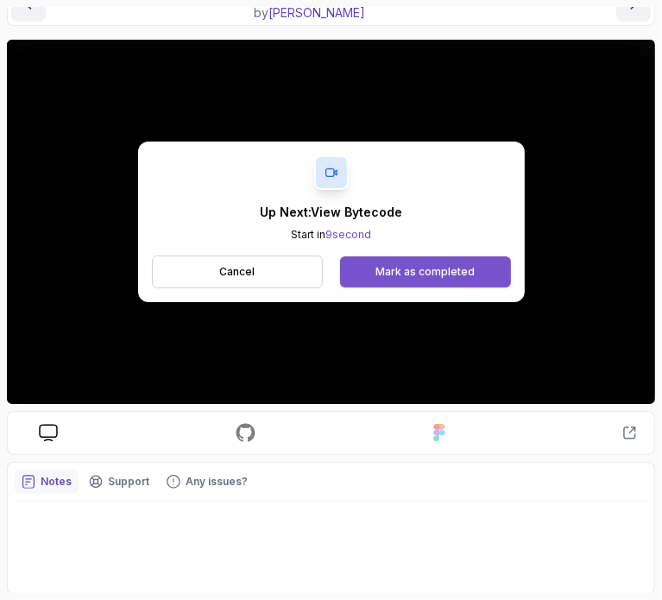
click at [469, 267] on div "Mark as completed" at bounding box center [424, 272] width 99 height 14
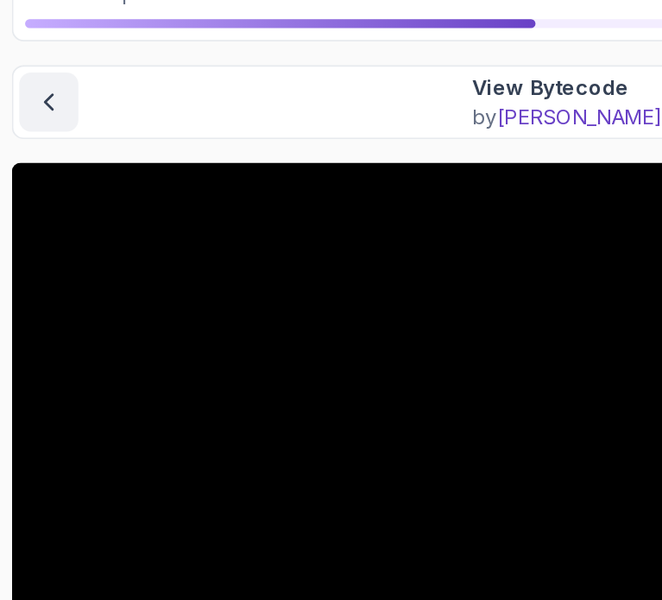
scroll to position [39, 0]
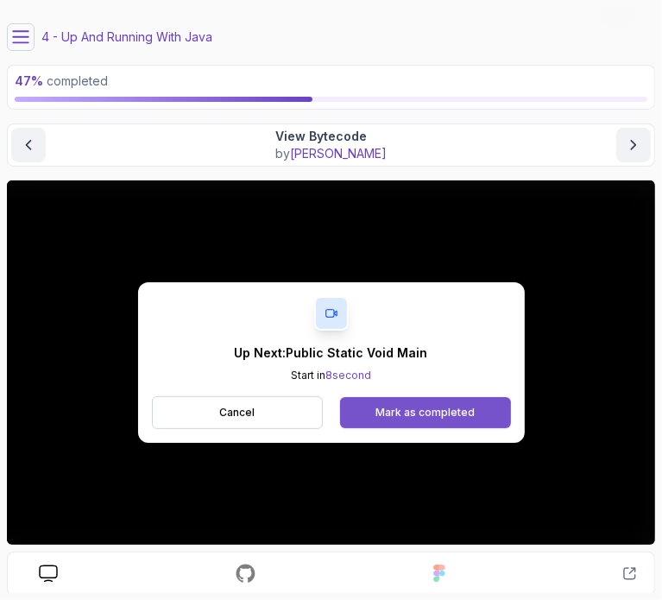
click at [469, 418] on button "Mark as completed" at bounding box center [425, 412] width 170 height 31
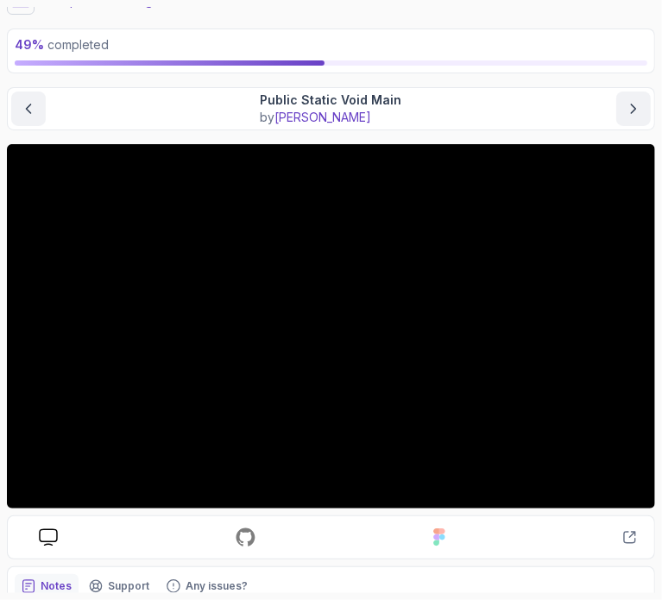
scroll to position [76, 0]
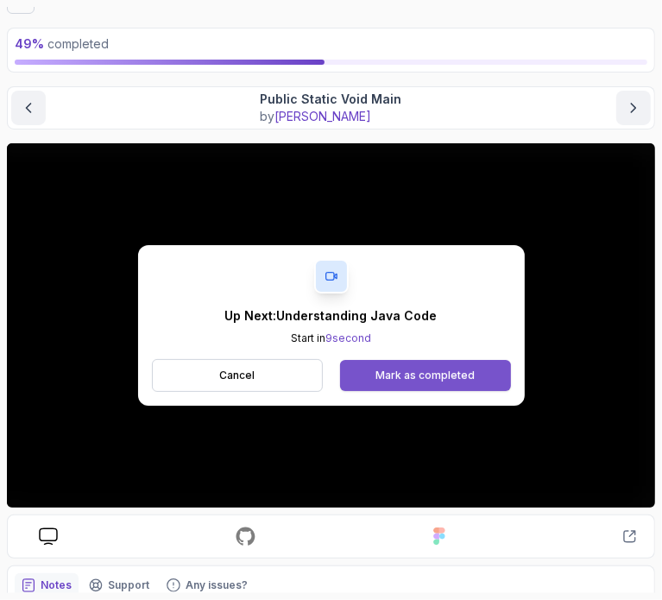
click at [445, 375] on div "Mark as completed" at bounding box center [424, 375] width 99 height 14
click at [404, 371] on div "Mark as completed" at bounding box center [424, 375] width 99 height 14
click at [456, 382] on button "Mark as completed" at bounding box center [425, 375] width 170 height 31
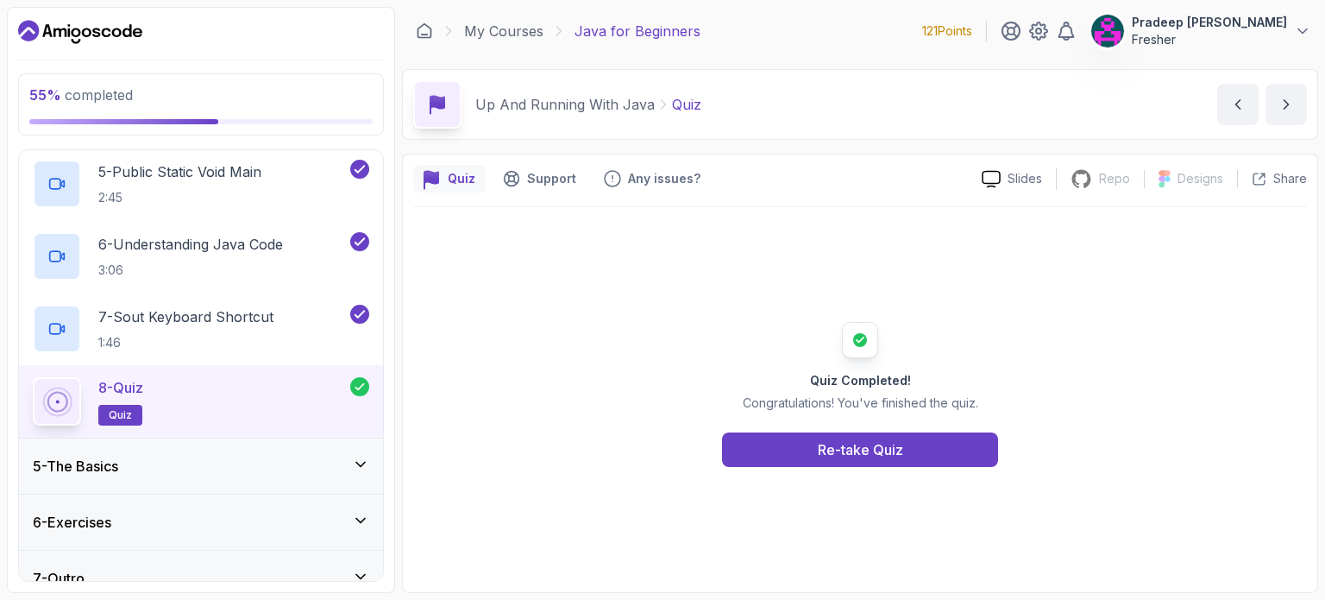
scroll to position [513, 0]
click at [263, 458] on div "5 - The Basics" at bounding box center [201, 468] width 336 height 21
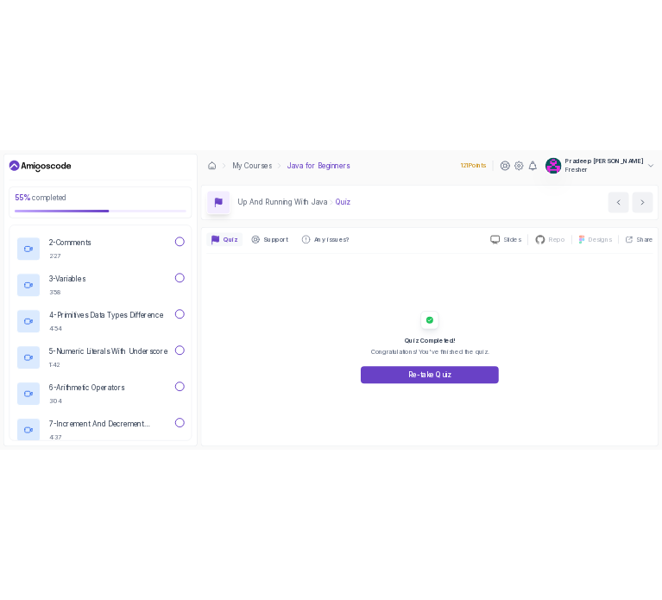
scroll to position [211, 0]
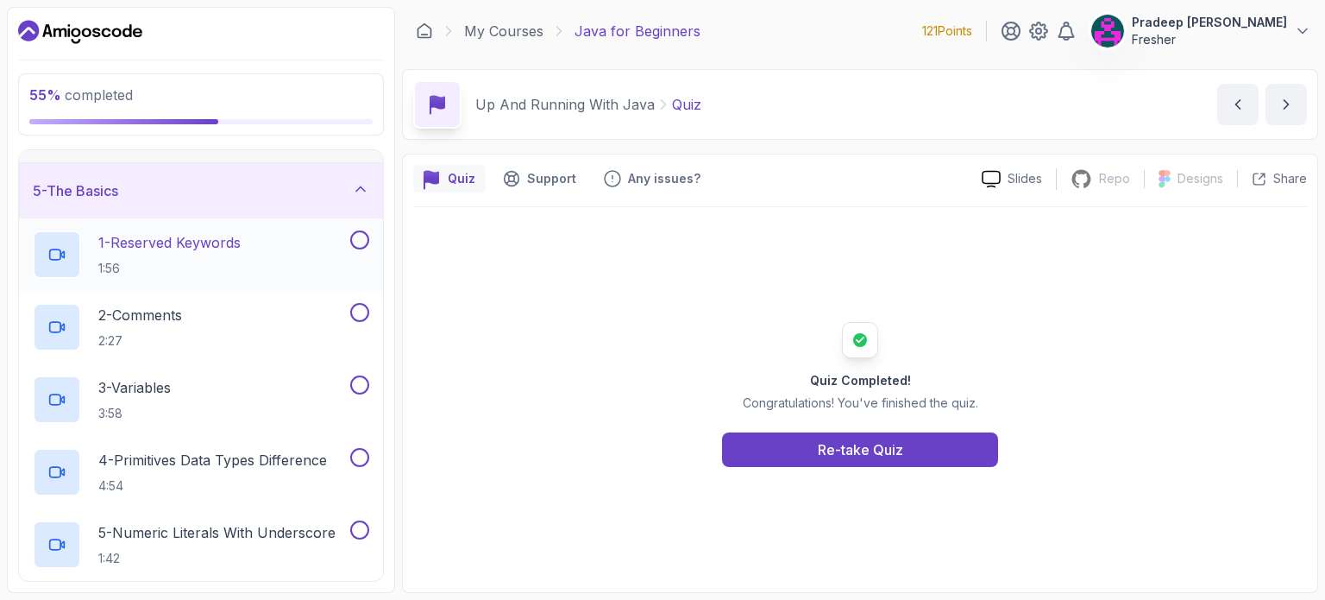
click at [269, 256] on div "1 - Reserved Keywords 1:56" at bounding box center [190, 254] width 314 height 48
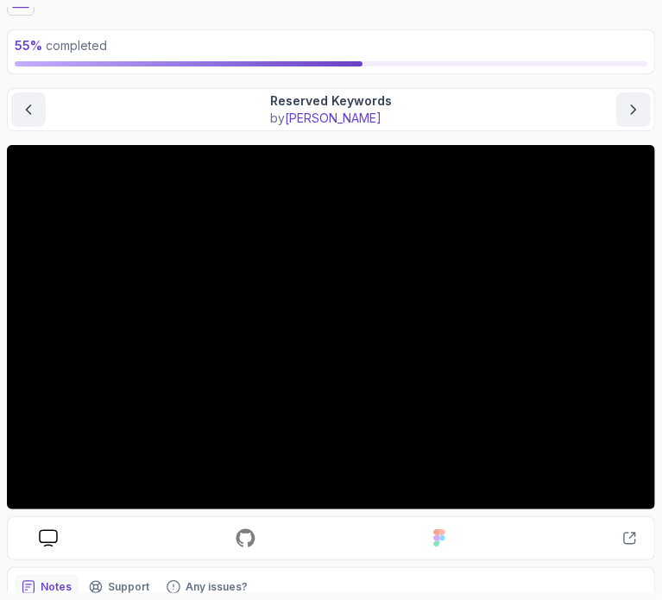
scroll to position [72, 0]
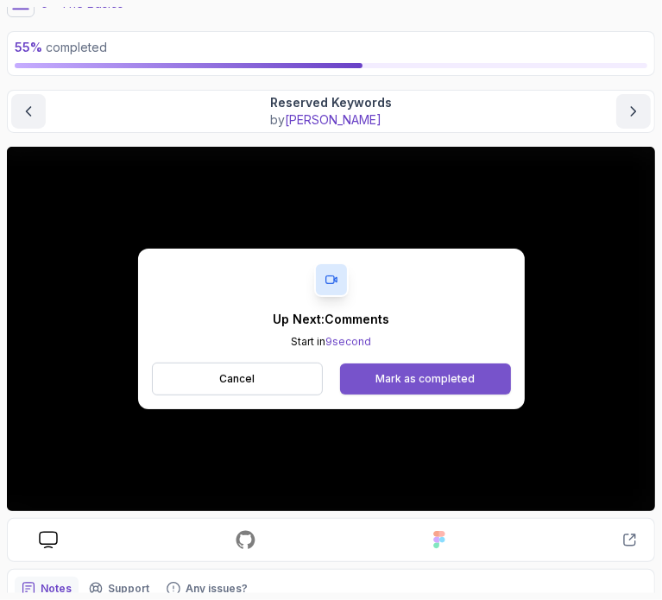
click at [433, 374] on div "Mark as completed" at bounding box center [424, 379] width 99 height 14
click at [468, 374] on div "Mark as completed" at bounding box center [424, 379] width 99 height 14
click at [433, 379] on div "Mark as completed" at bounding box center [424, 379] width 99 height 14
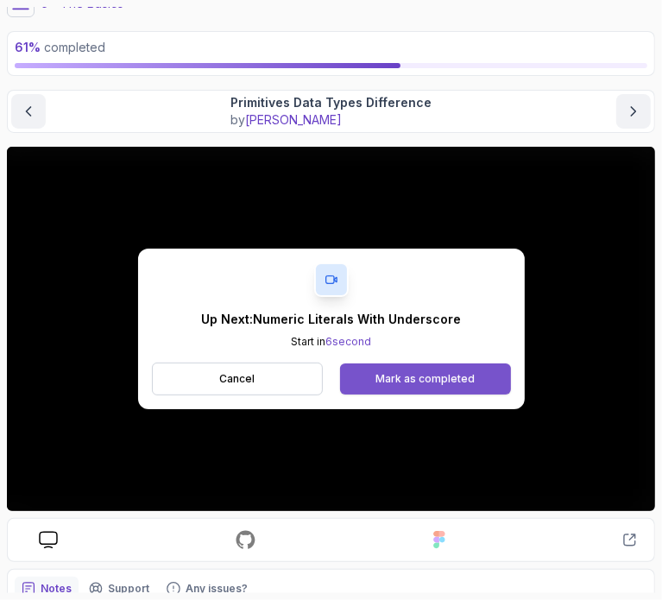
click at [423, 382] on div "Mark as completed" at bounding box center [424, 379] width 99 height 14
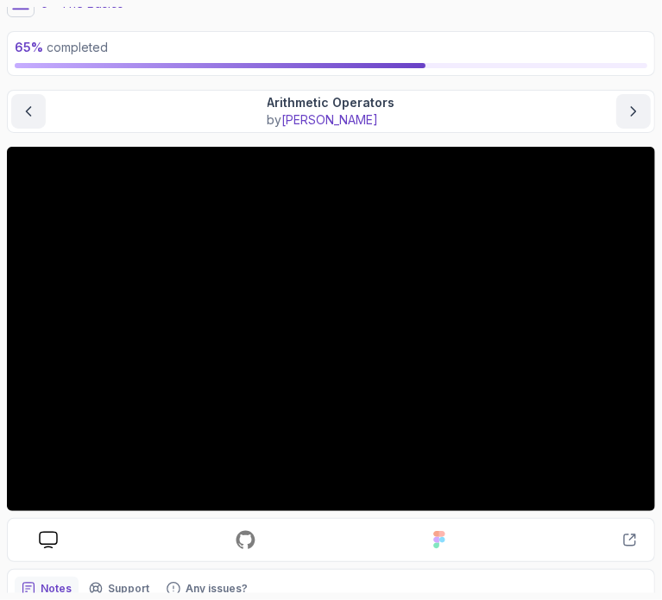
click at [242, 104] on div "Arithmetic Operators by [PERSON_NAME]" at bounding box center [330, 111] width 639 height 35
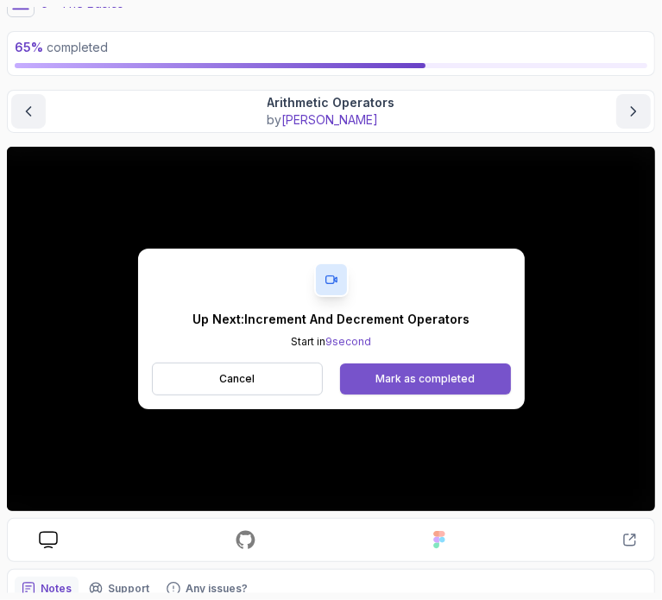
click at [393, 372] on div "Mark as completed" at bounding box center [424, 379] width 99 height 14
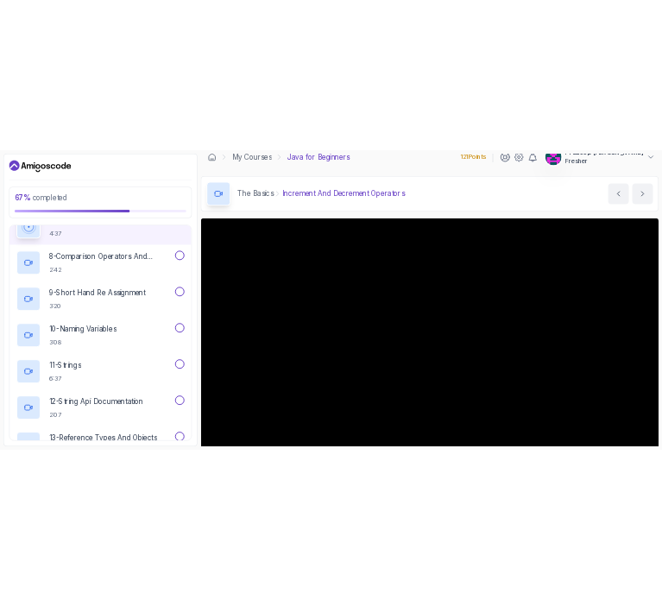
scroll to position [749, 0]
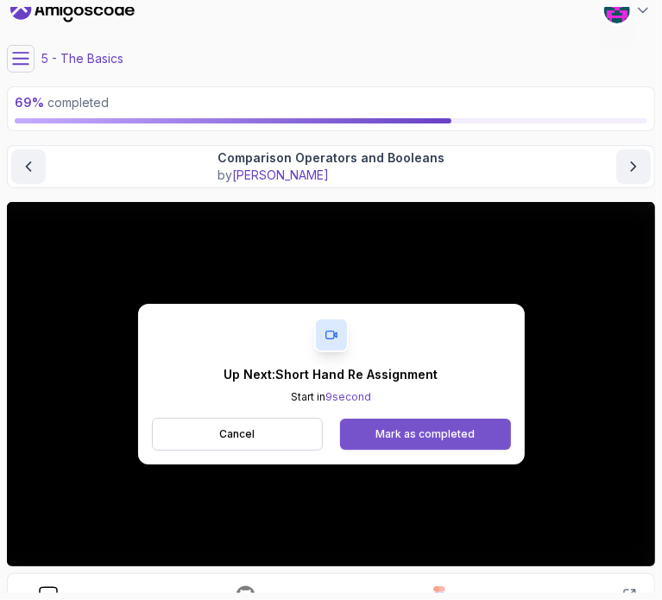
click at [424, 424] on button "Mark as completed" at bounding box center [425, 433] width 170 height 31
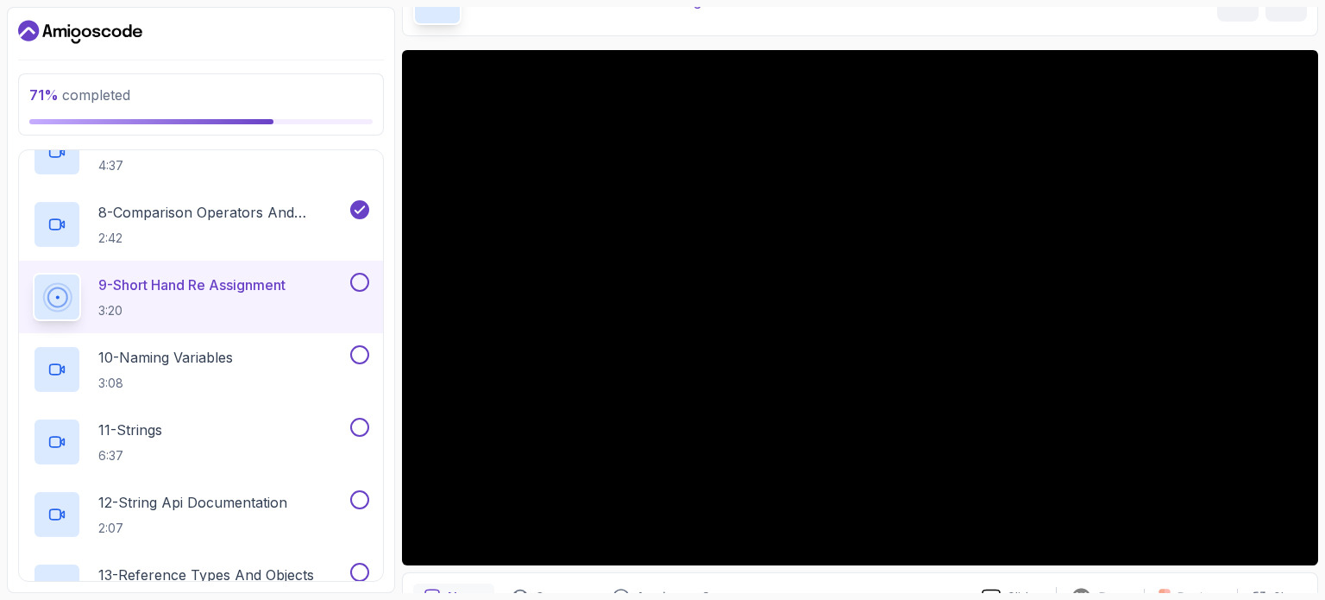
scroll to position [107, 0]
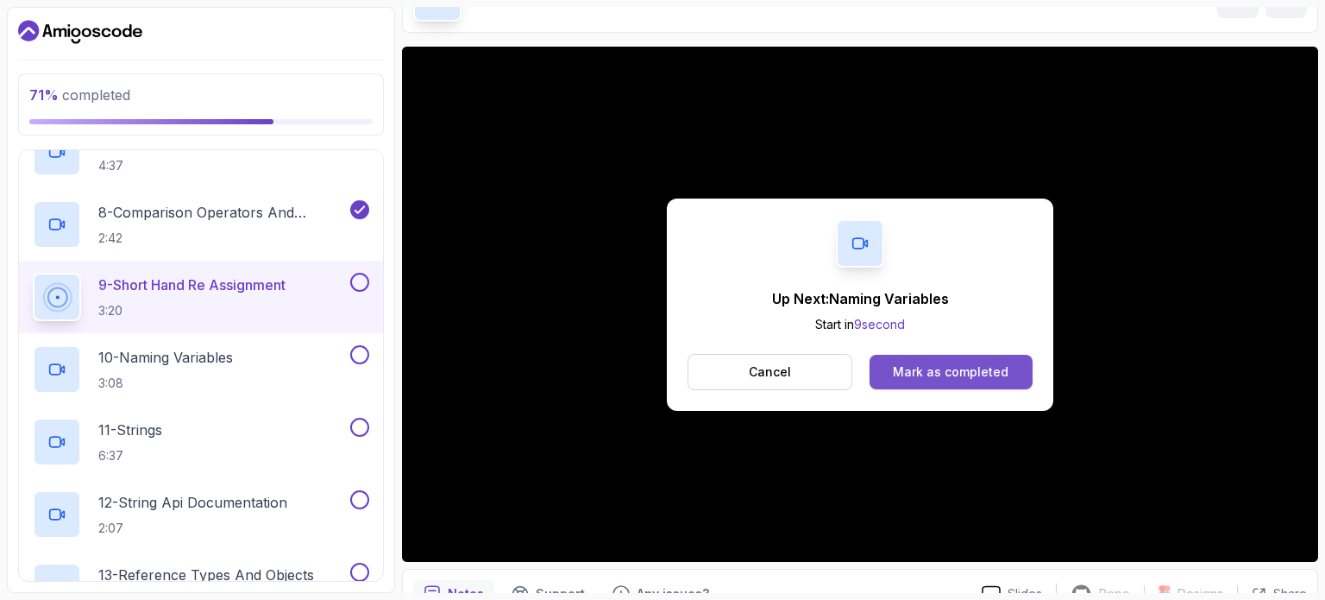
click at [976, 380] on button "Mark as completed" at bounding box center [951, 372] width 163 height 35
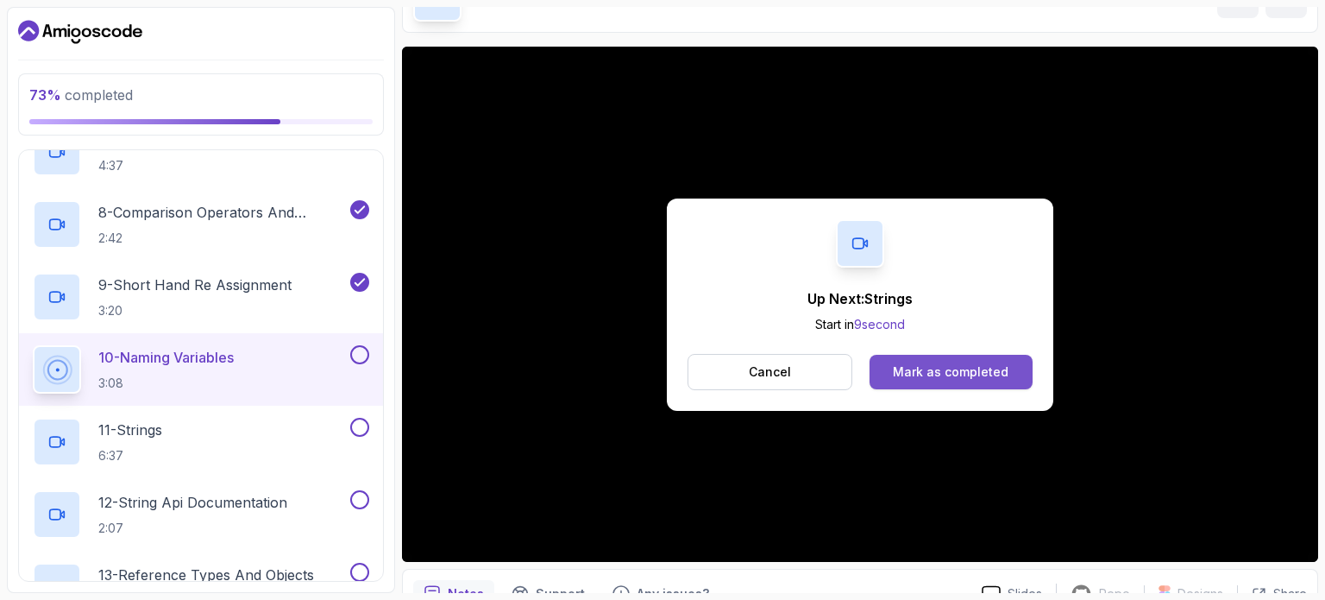
click at [940, 380] on button "Mark as completed" at bounding box center [951, 372] width 163 height 35
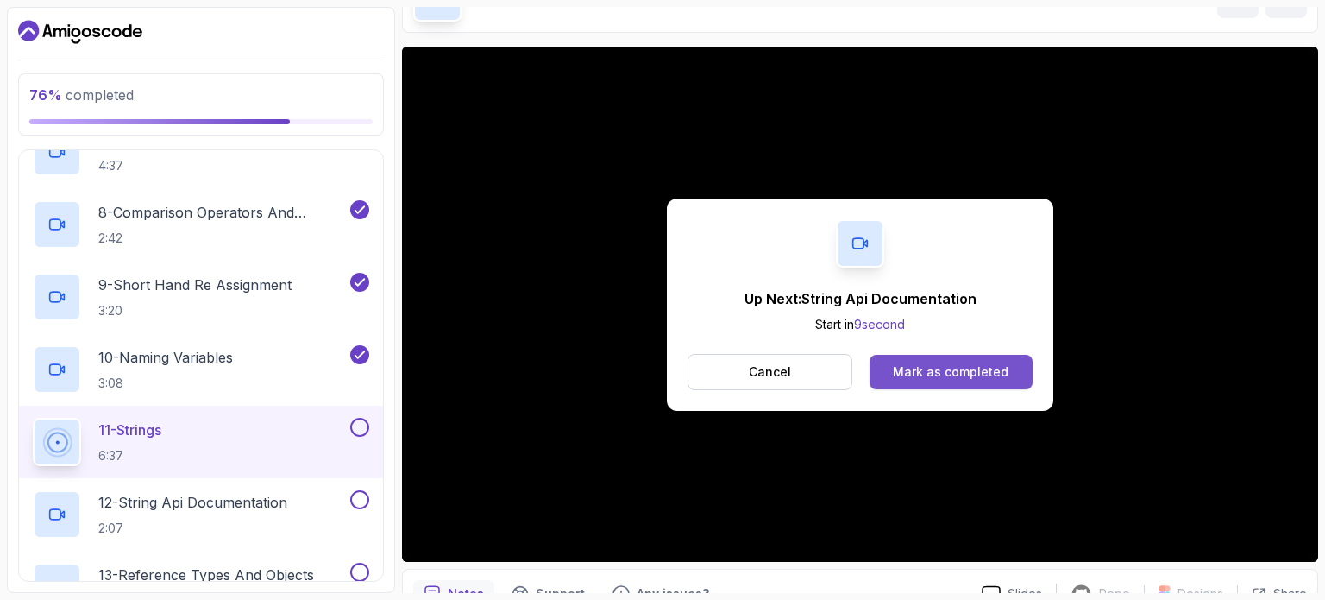
click at [929, 365] on div "Mark as completed" at bounding box center [951, 371] width 116 height 17
